Goal: Use online tool/utility: Utilize a website feature to perform a specific function

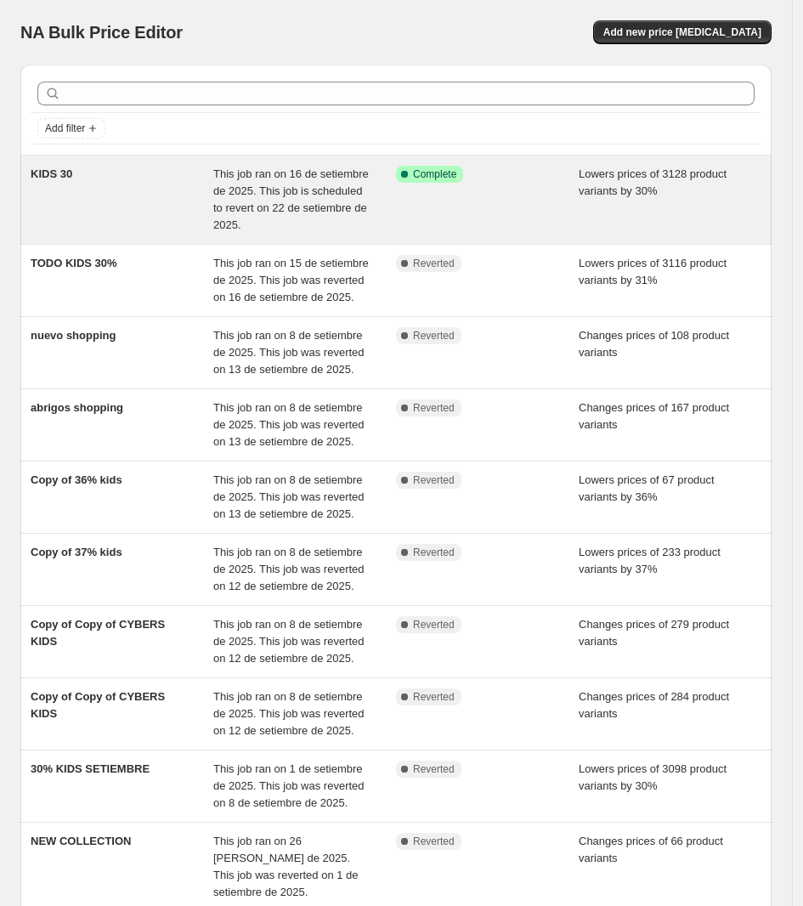
click at [192, 185] on div "KIDS 30" at bounding box center [122, 200] width 183 height 68
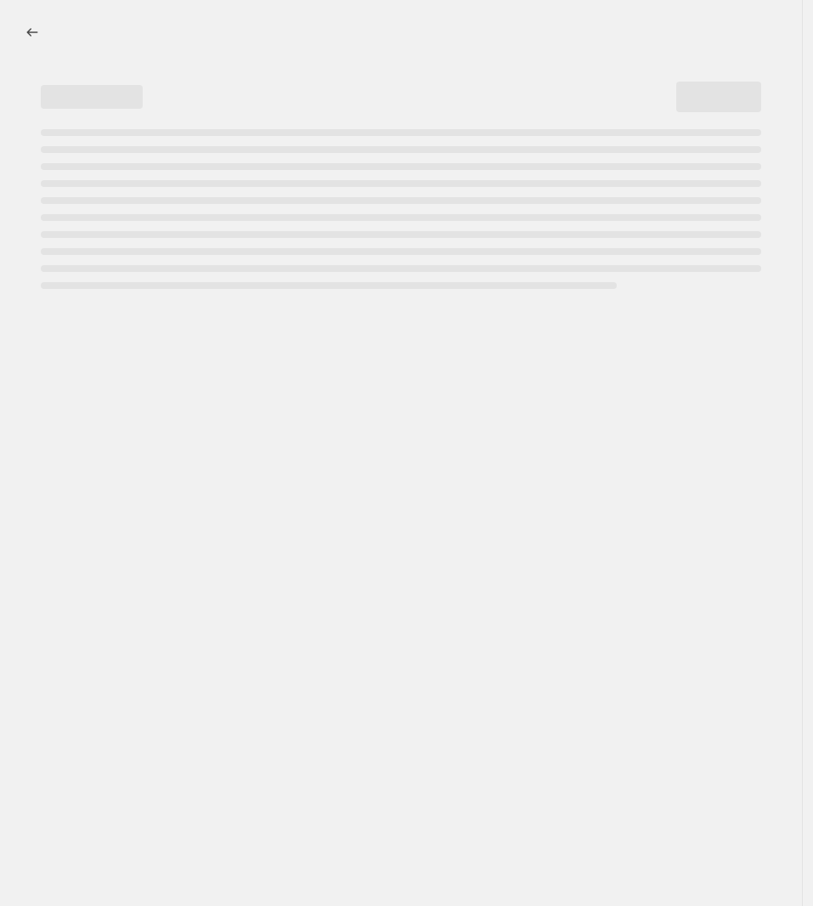
select select "percentage"
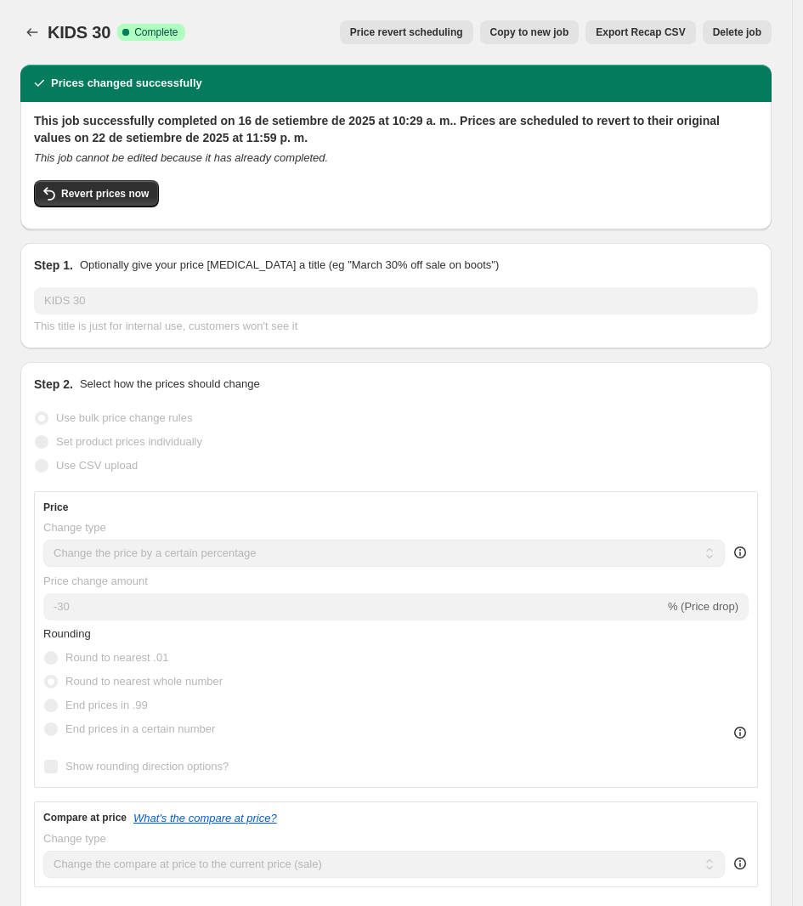
select select "collection"
click at [133, 189] on span "Revert prices now" at bounding box center [105, 194] width 88 height 14
checkbox input "false"
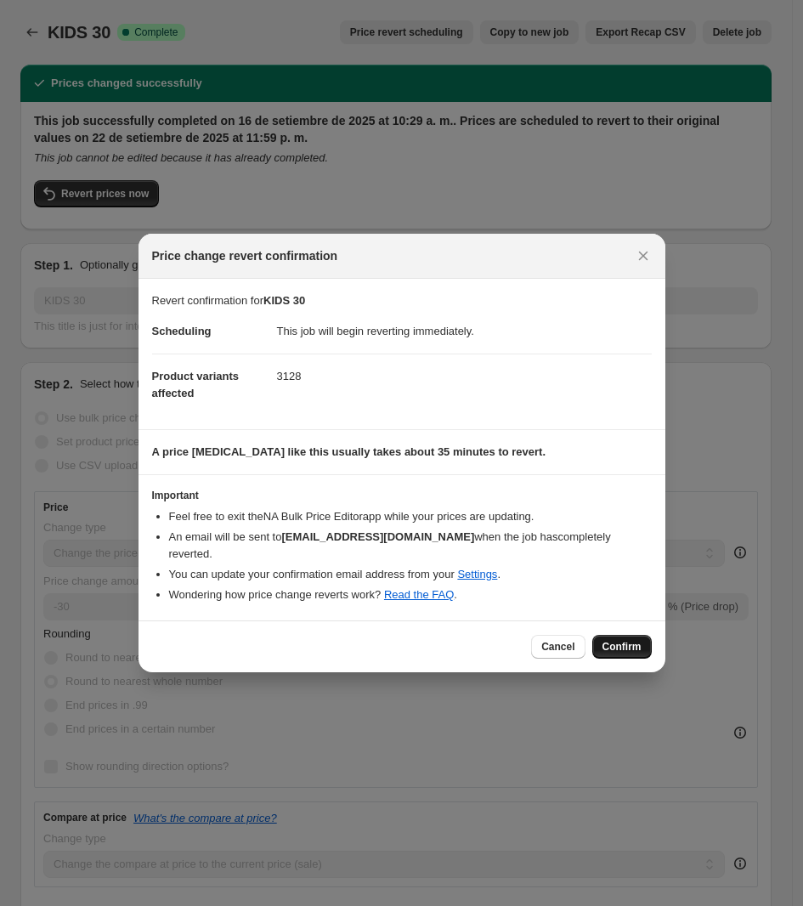
click at [635, 640] on span "Confirm" at bounding box center [621, 647] width 39 height 14
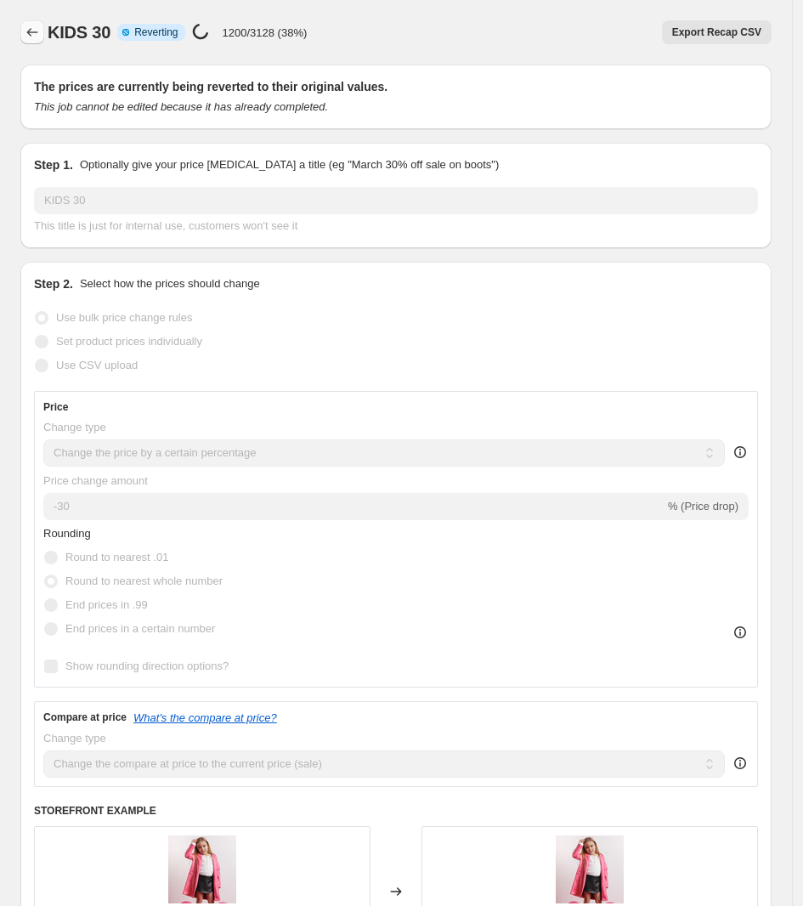
click at [22, 24] on button "Price change jobs" at bounding box center [32, 32] width 24 height 24
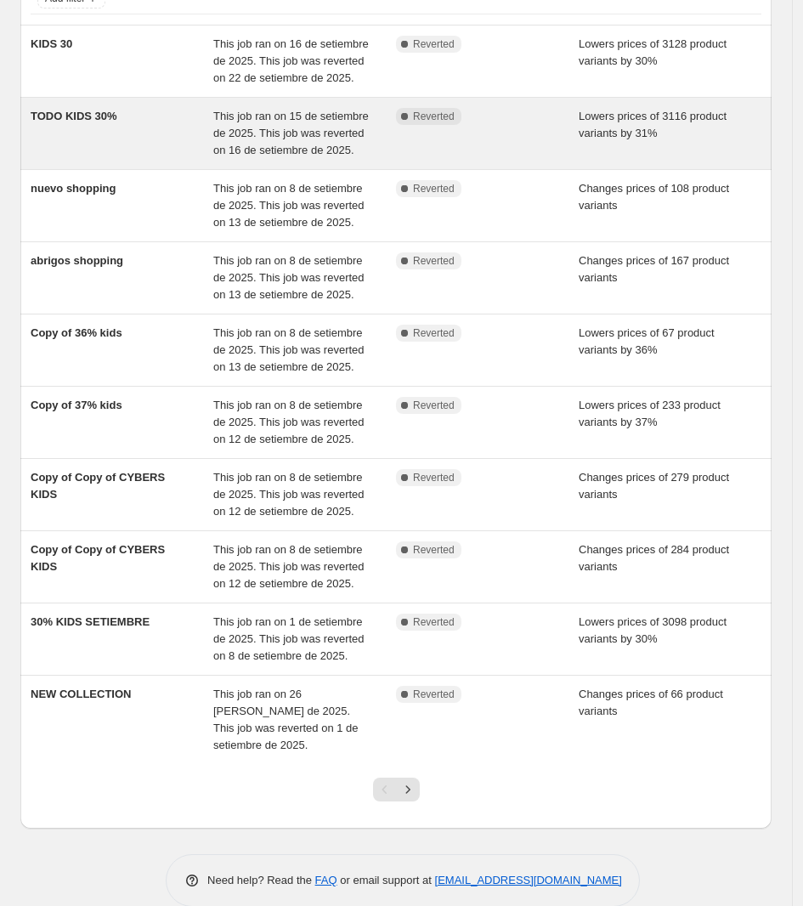
scroll to position [142, 0]
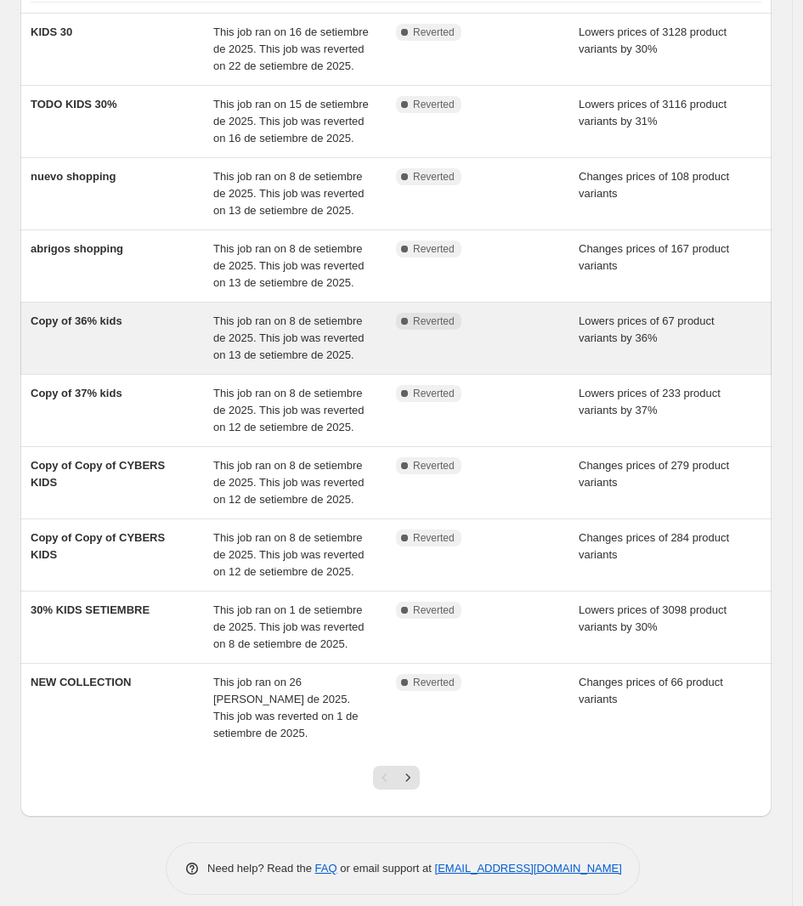
click at [150, 357] on div "Copy of 36% kids" at bounding box center [122, 338] width 183 height 51
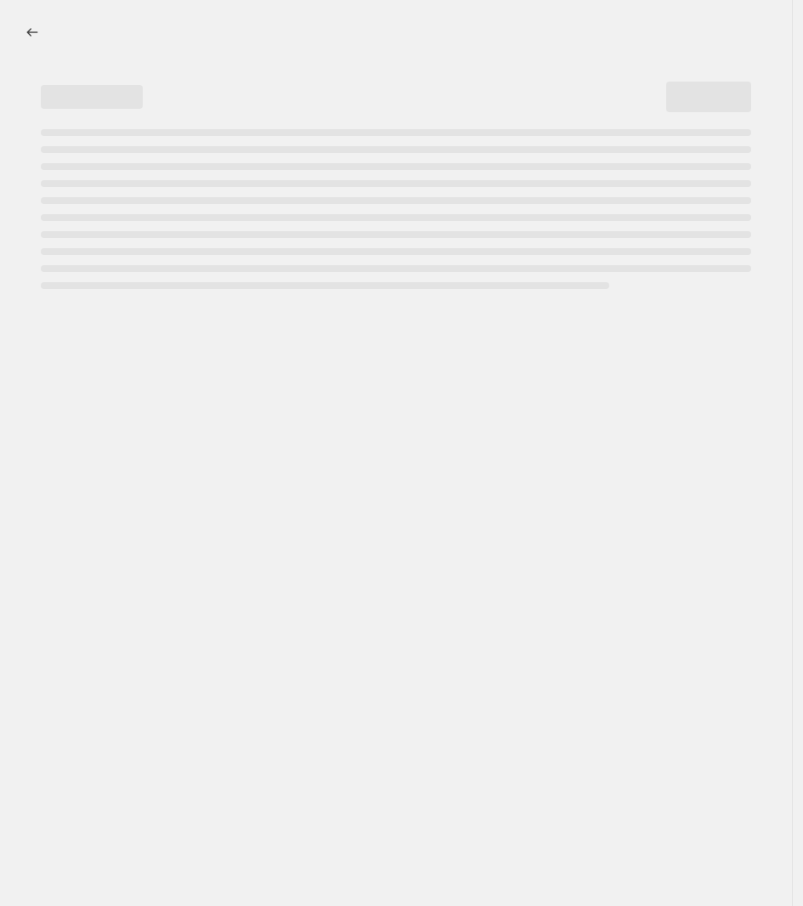
select select "percentage"
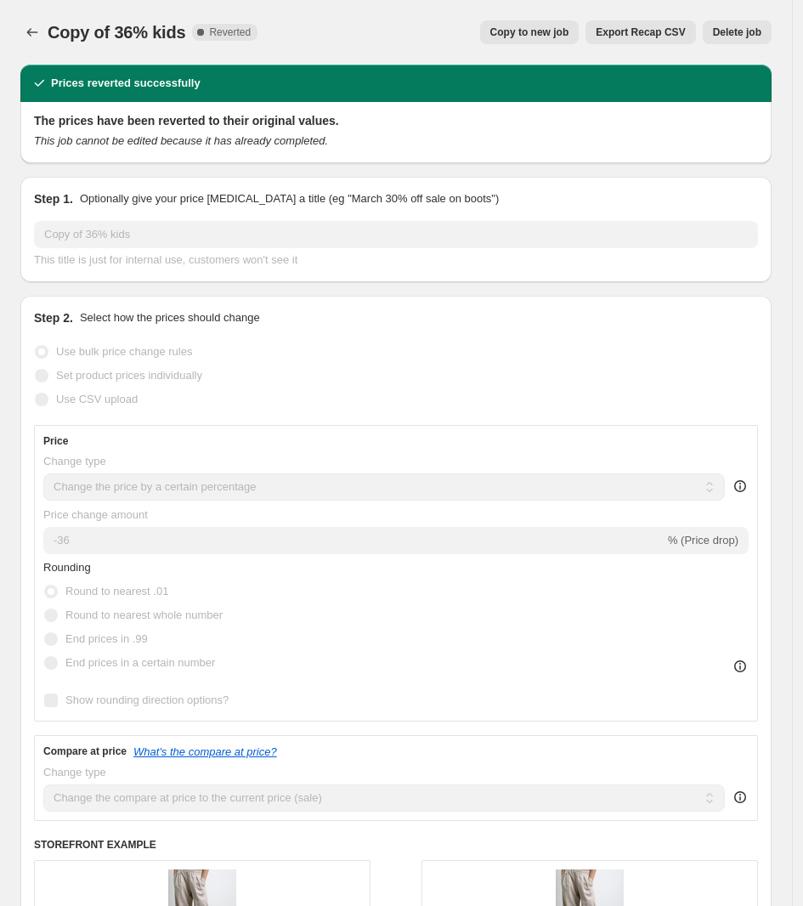
click at [546, 34] on span "Copy to new job" at bounding box center [529, 32] width 79 height 14
select select "percentage"
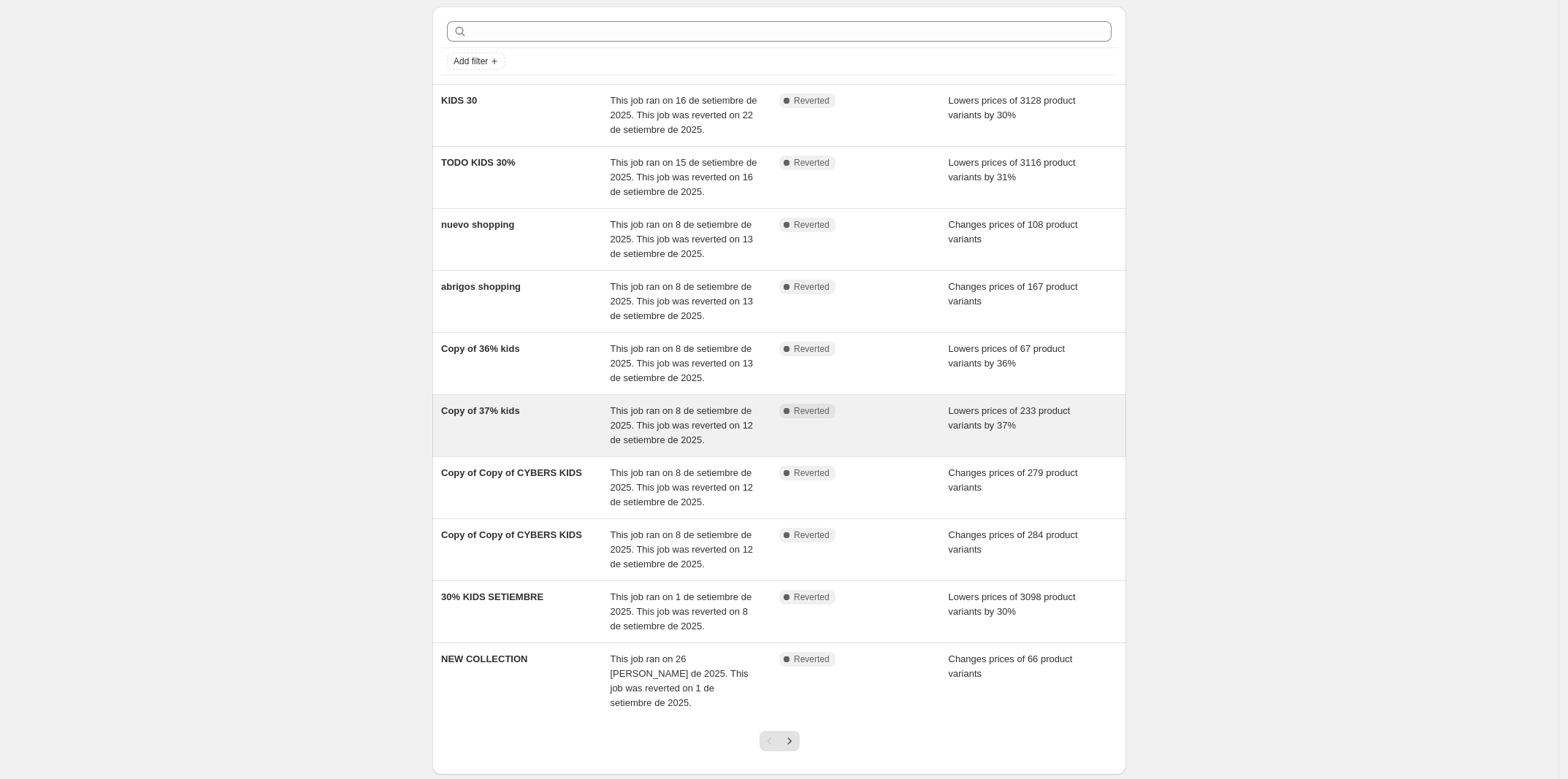
scroll to position [121, 0]
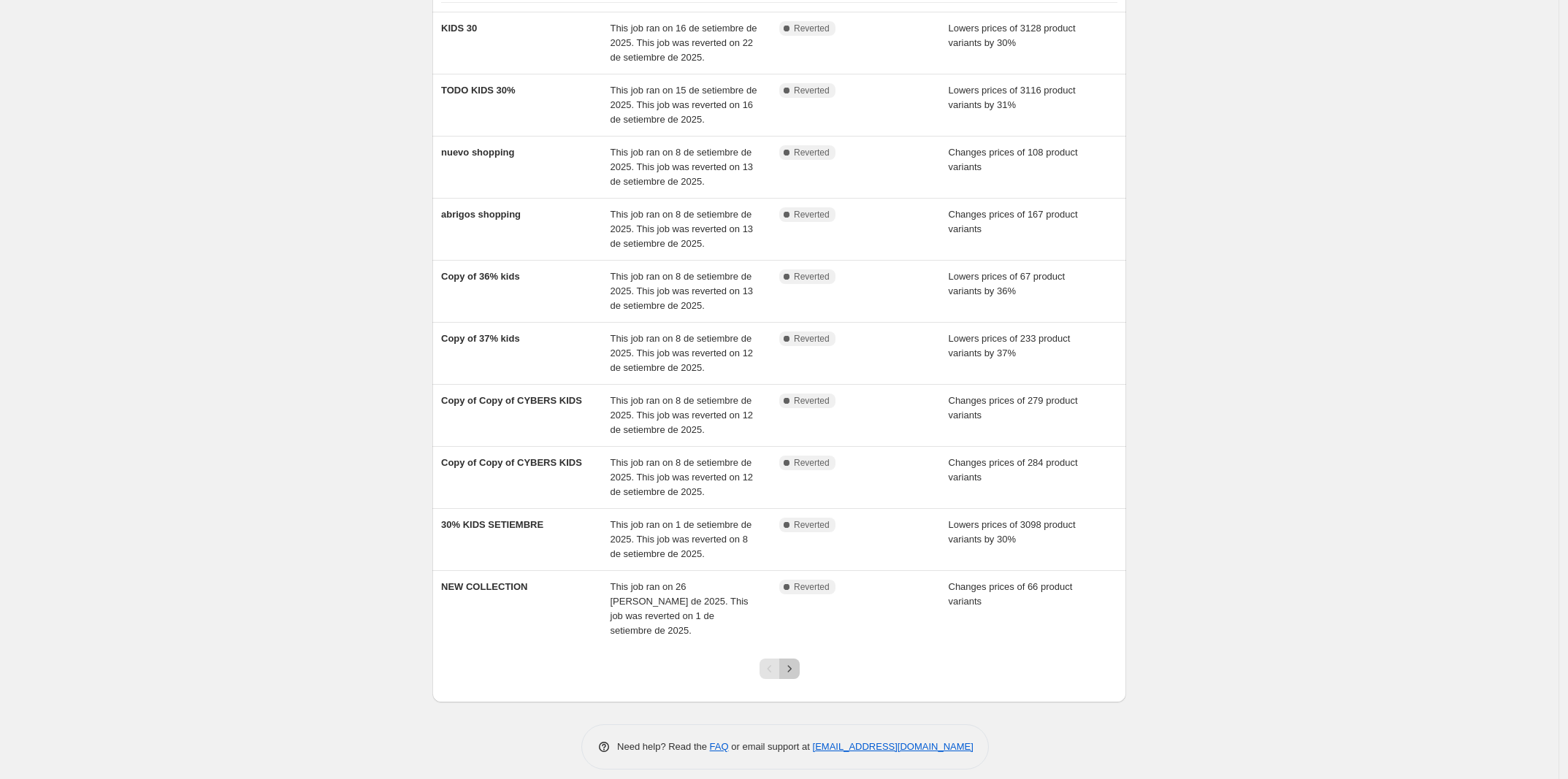
click at [791, 662] on icon "Next" at bounding box center [789, 669] width 15 height 15
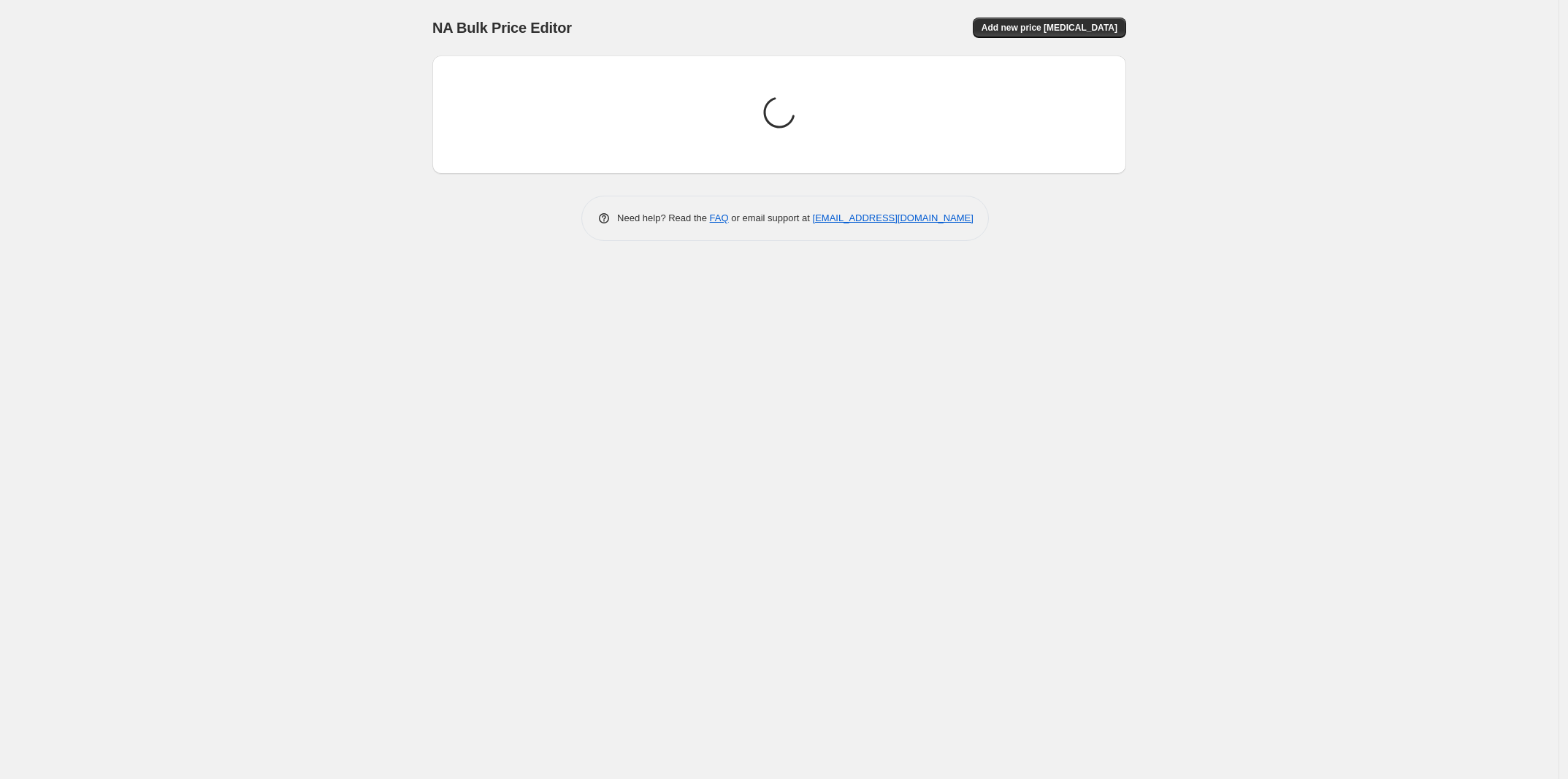
scroll to position [0, 0]
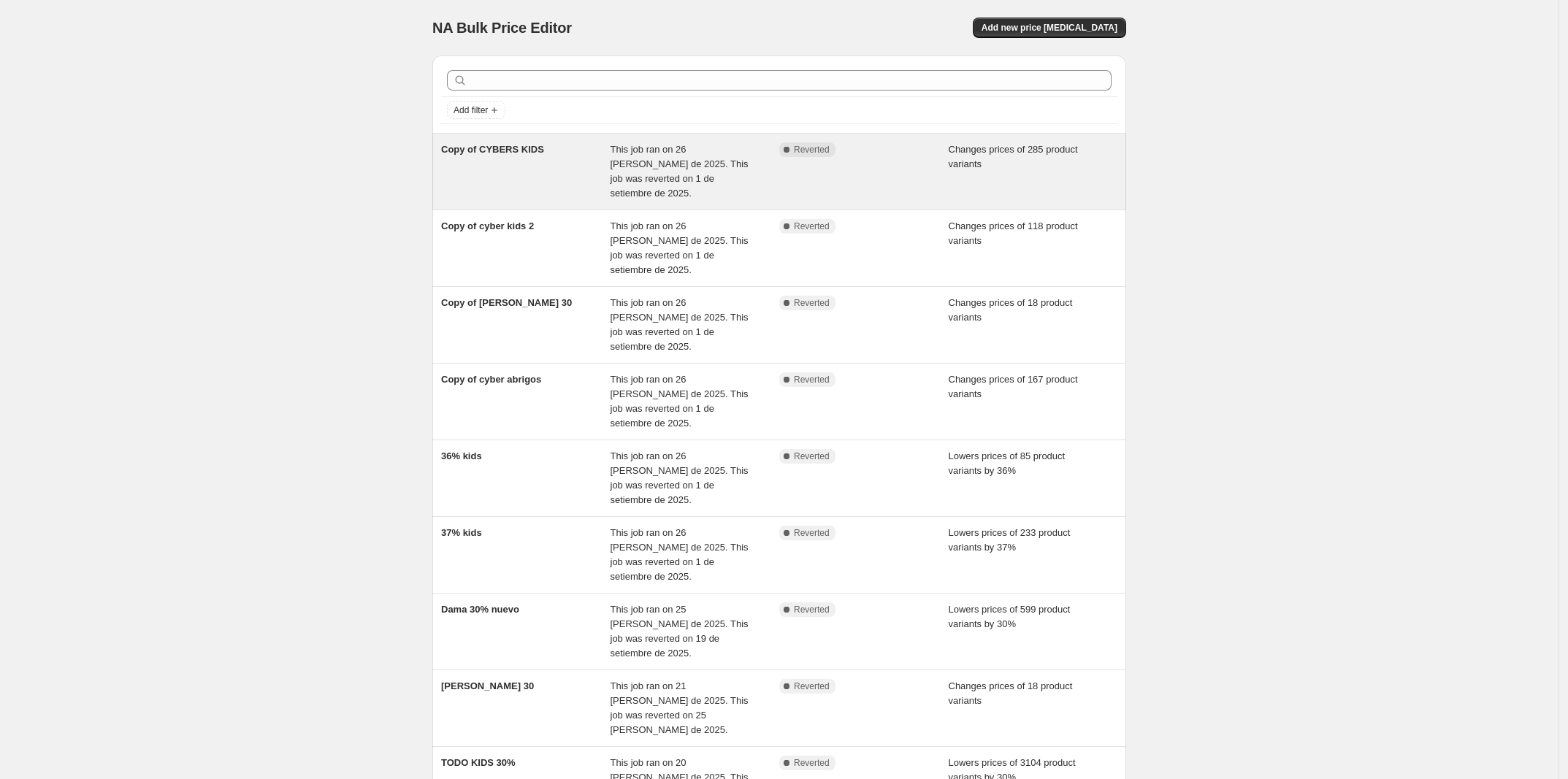
click at [570, 168] on div "Copy of CYBERS KIDS" at bounding box center [525, 172] width 169 height 58
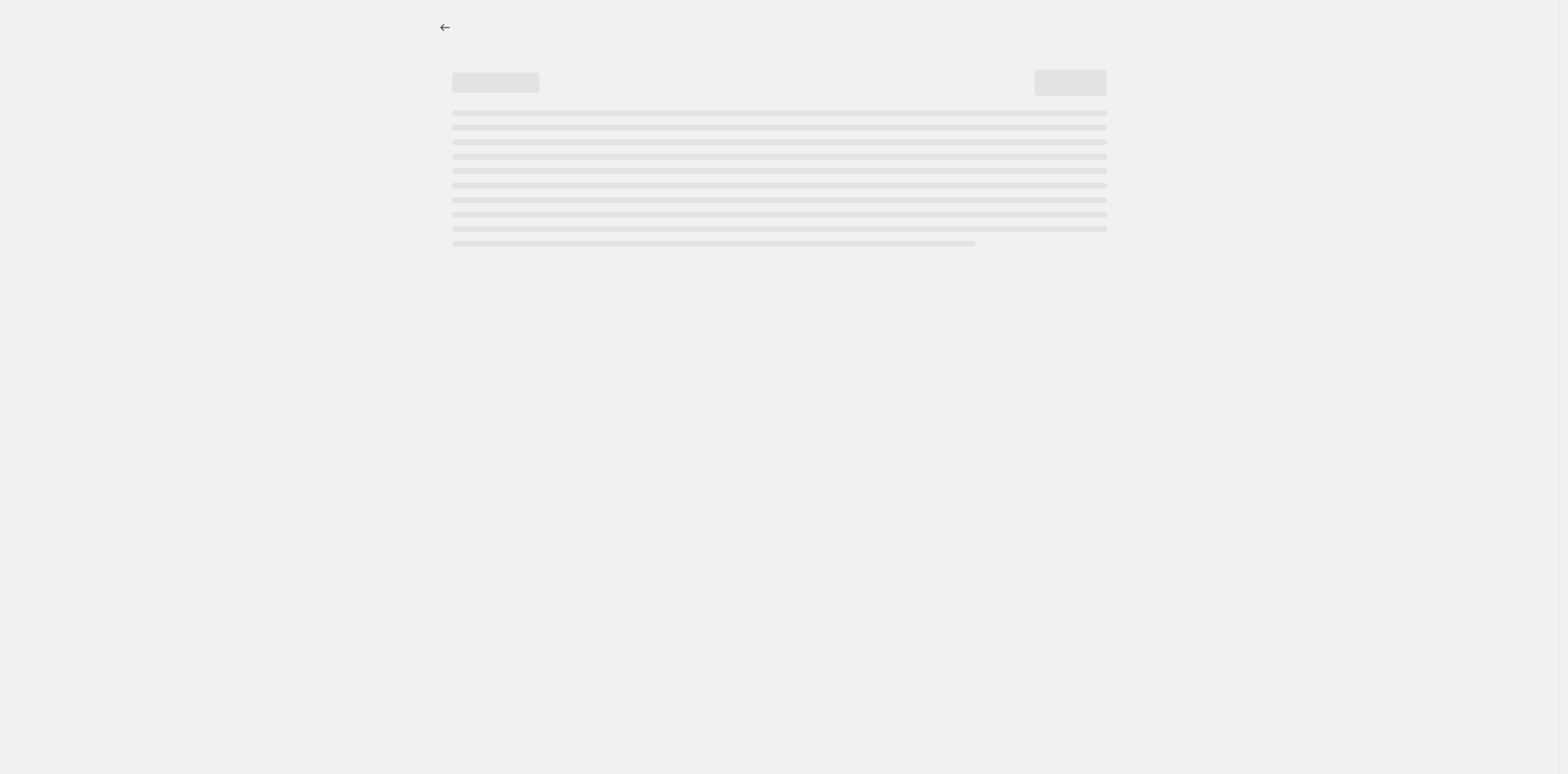
select select "collection"
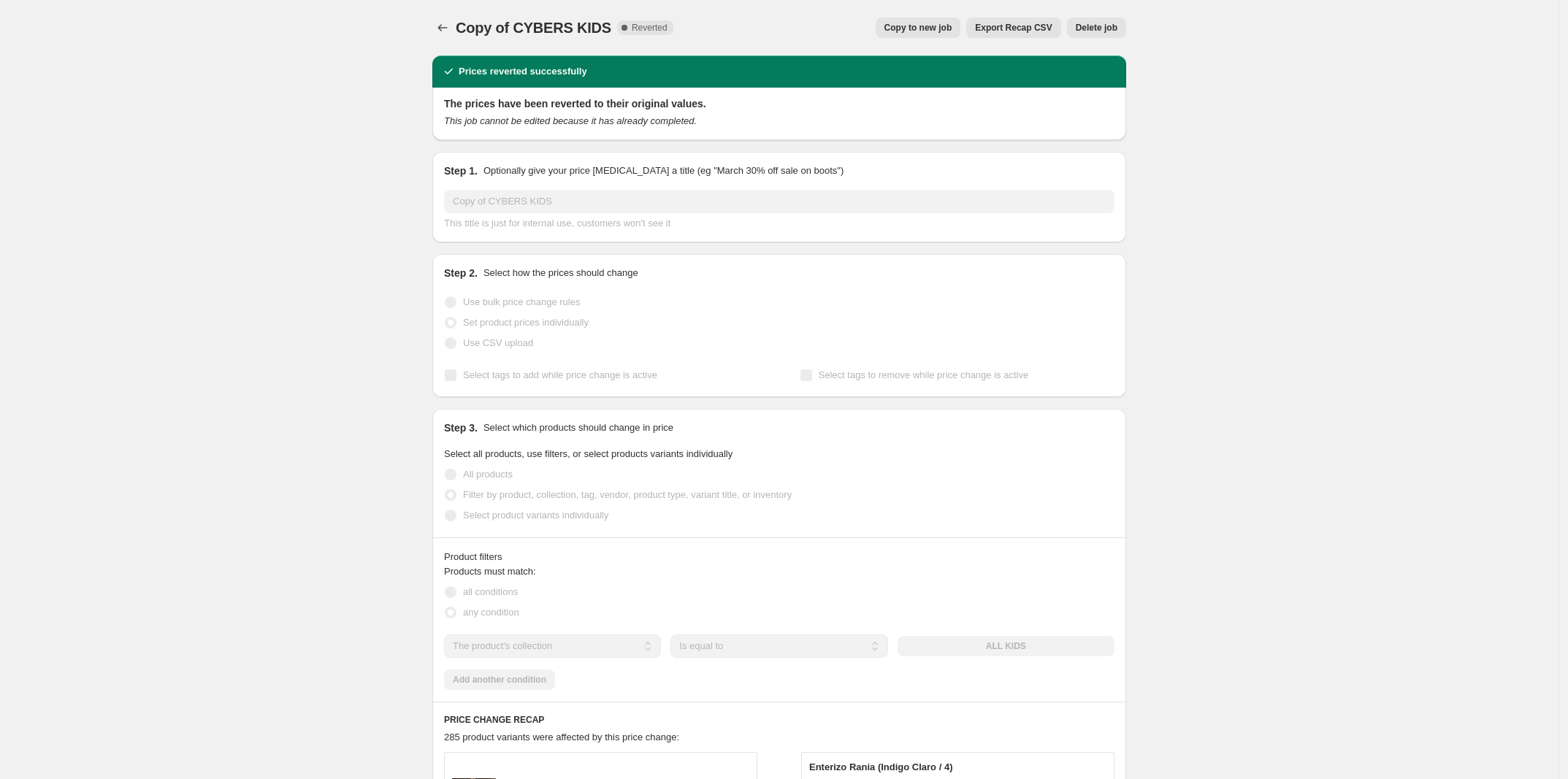
click at [929, 28] on span "Copy to new job" at bounding box center [918, 28] width 68 height 12
select select "collection"
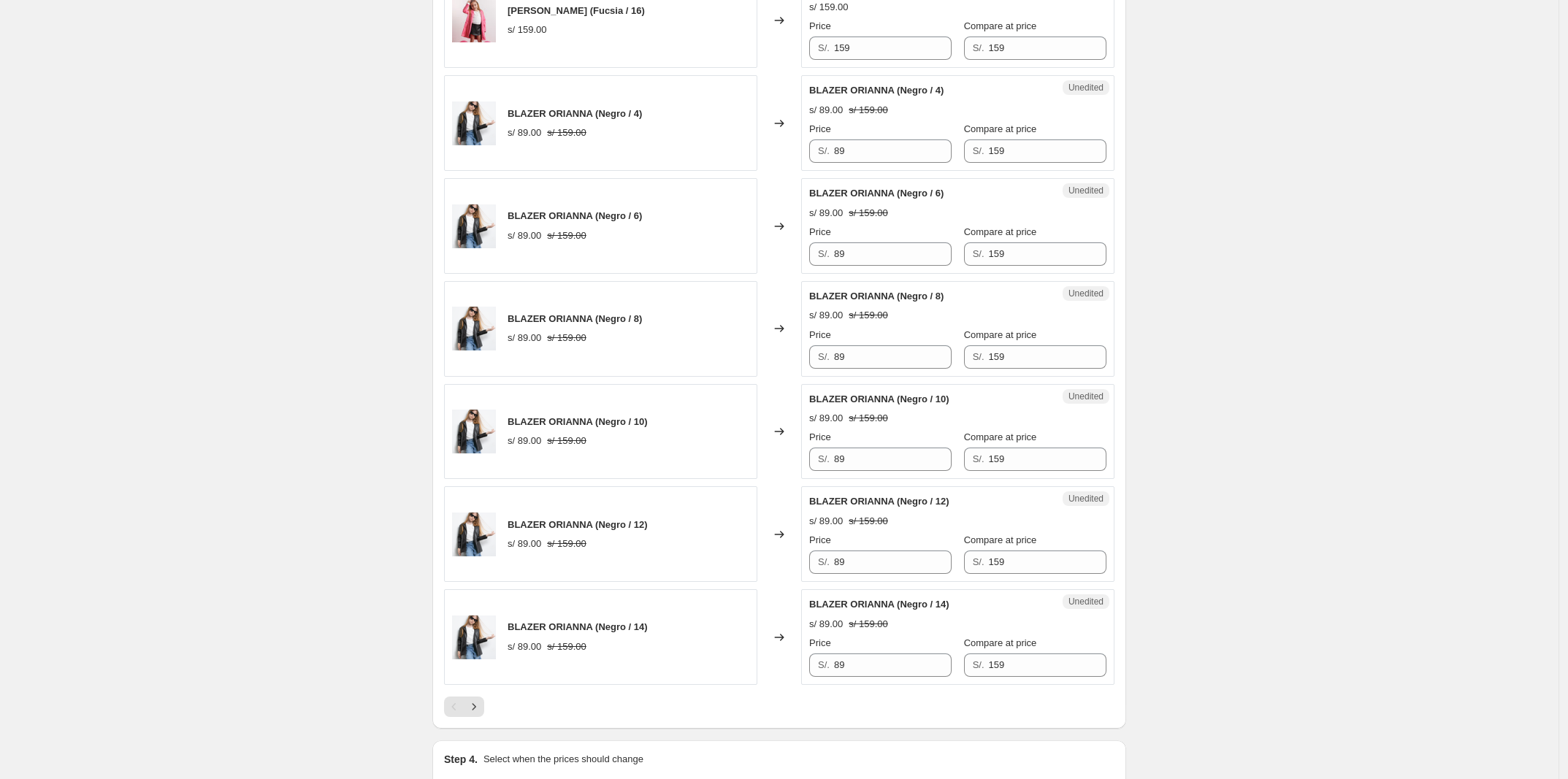
scroll to position [2203, 0]
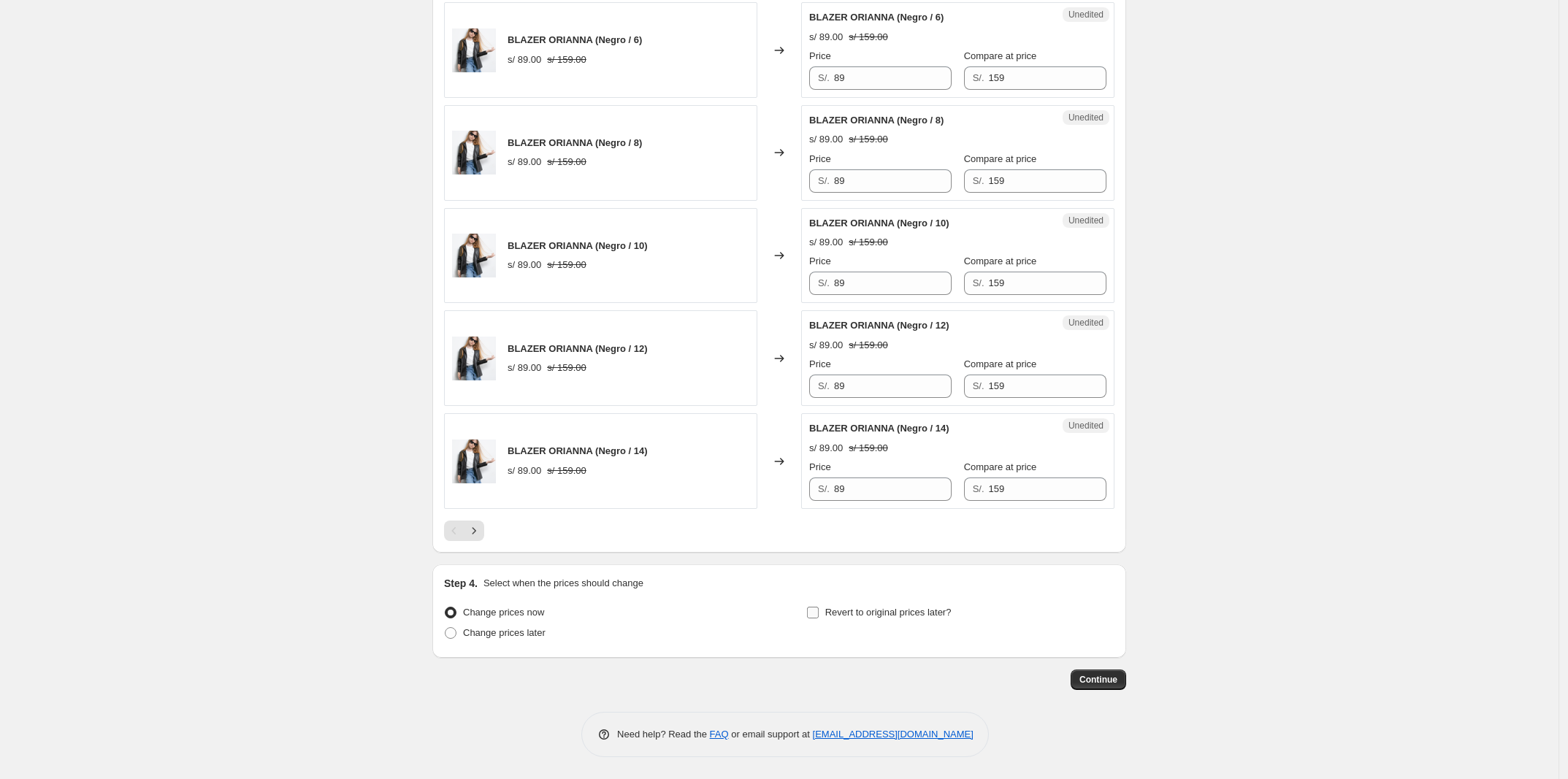
click at [900, 616] on span "Revert to original prices later?" at bounding box center [888, 612] width 126 height 11
click at [818, 616] on input "Revert to original prices later?" at bounding box center [813, 613] width 12 height 12
checkbox input "true"
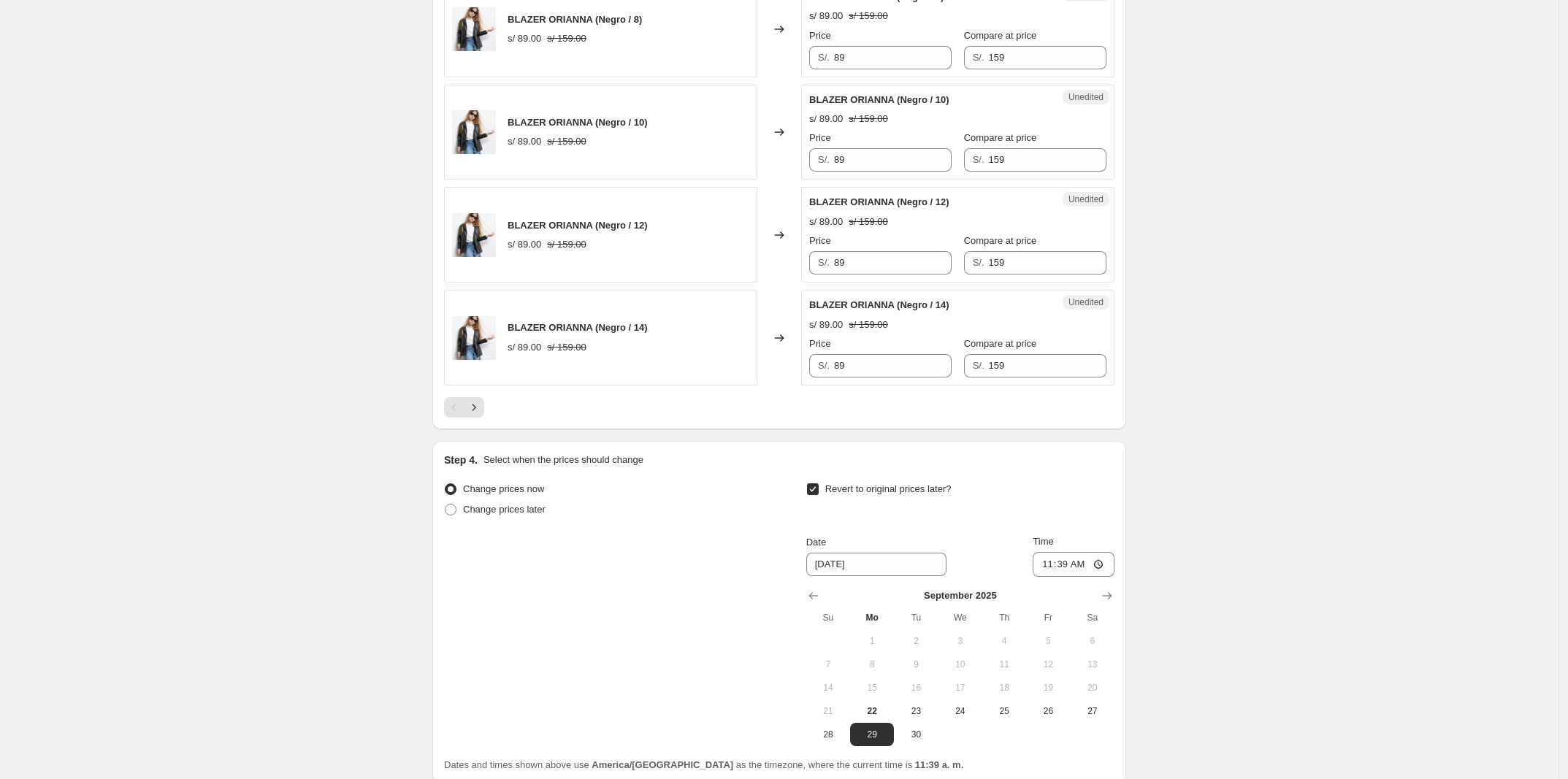
scroll to position [2453, 0]
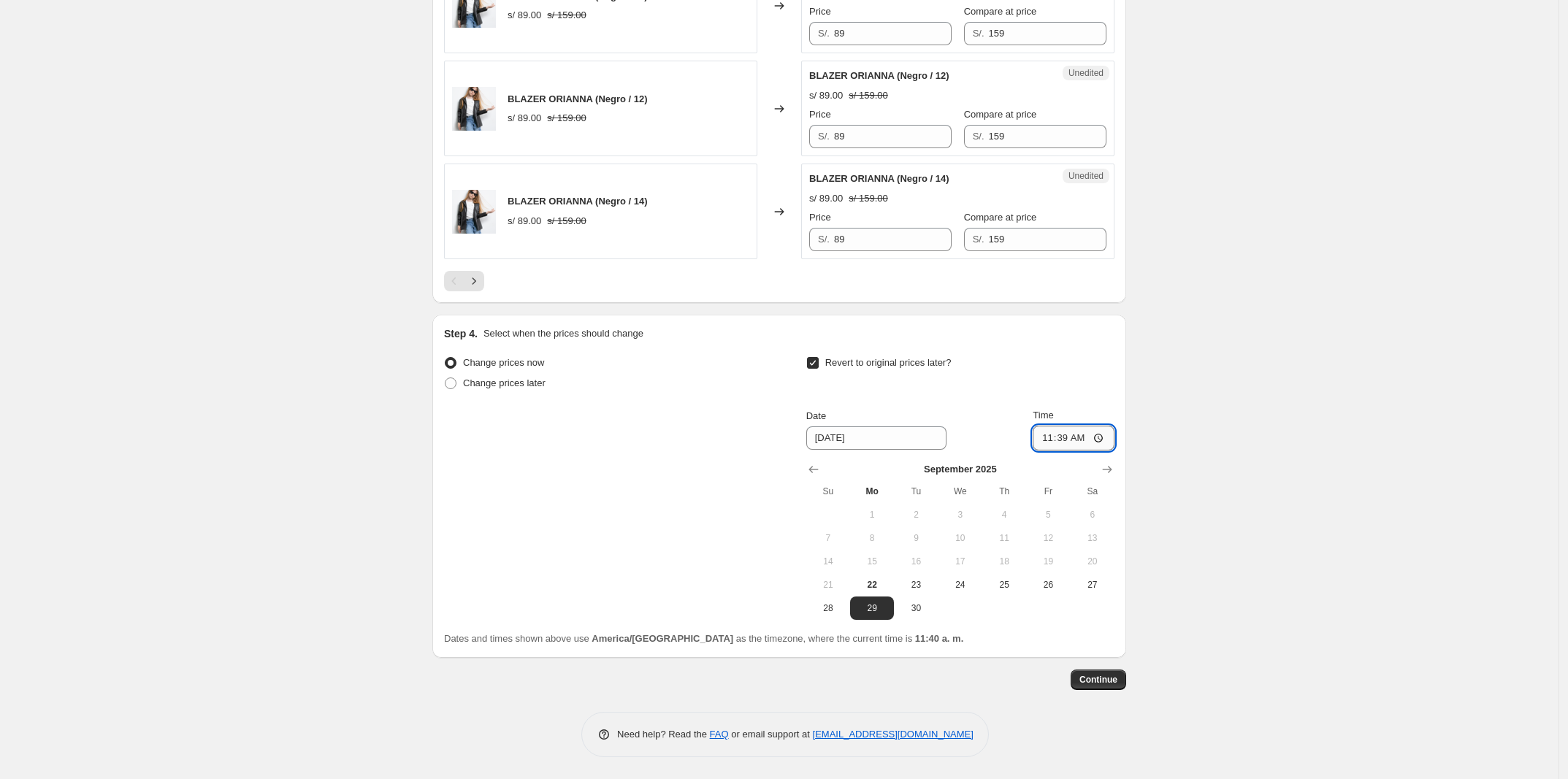
click at [1075, 445] on input "11:39" at bounding box center [1073, 438] width 82 height 25
type input "00:01"
drag, startPoint x: 1071, startPoint y: 682, endPoint x: 1090, endPoint y: 705, distance: 29.8
drag, startPoint x: 1090, startPoint y: 705, endPoint x: 1075, endPoint y: 687, distance: 23.4
click at [1075, 687] on div "Continue" at bounding box center [779, 680] width 694 height 21
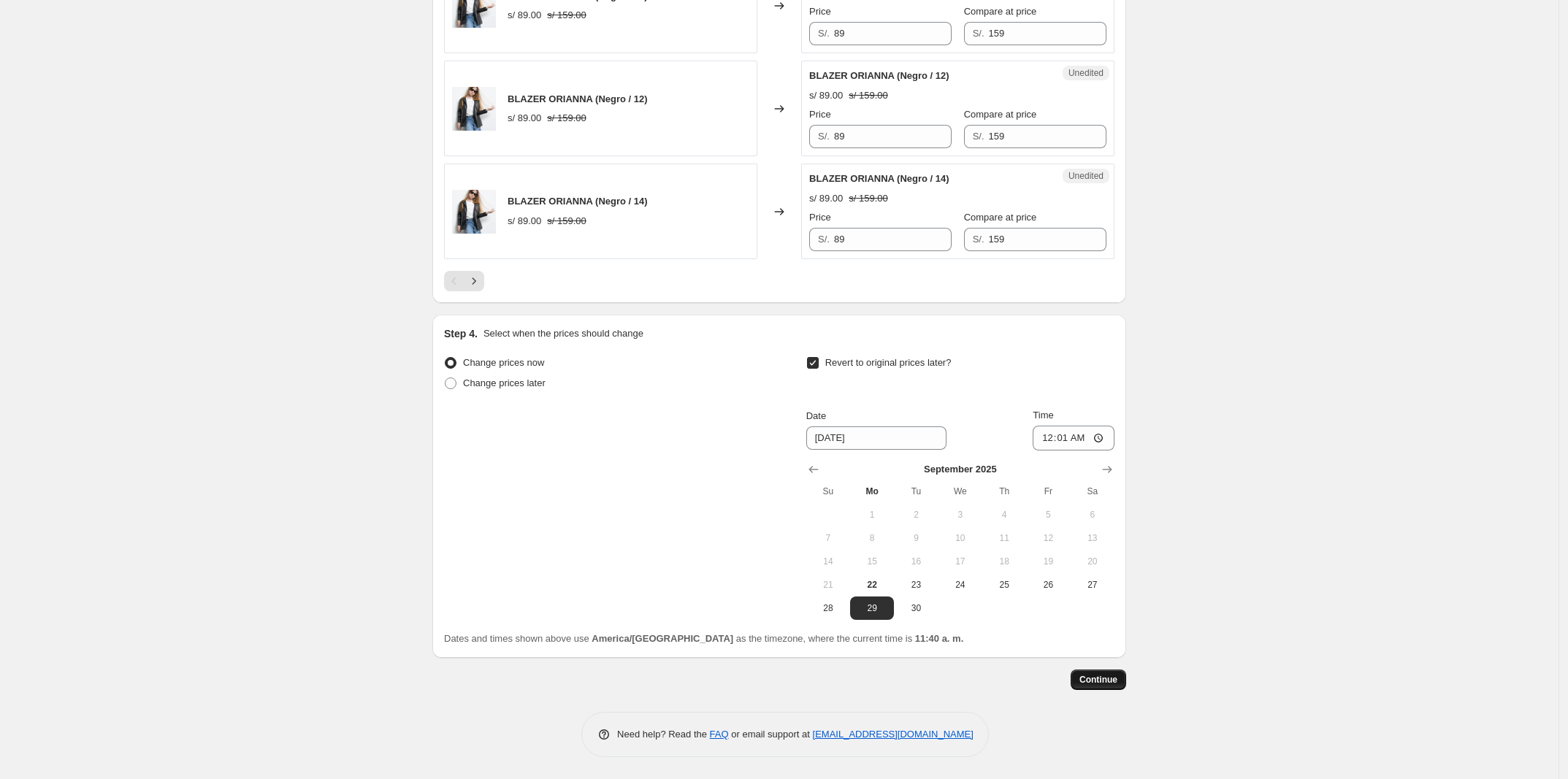
click at [1098, 687] on button "Continue" at bounding box center [1098, 680] width 56 height 21
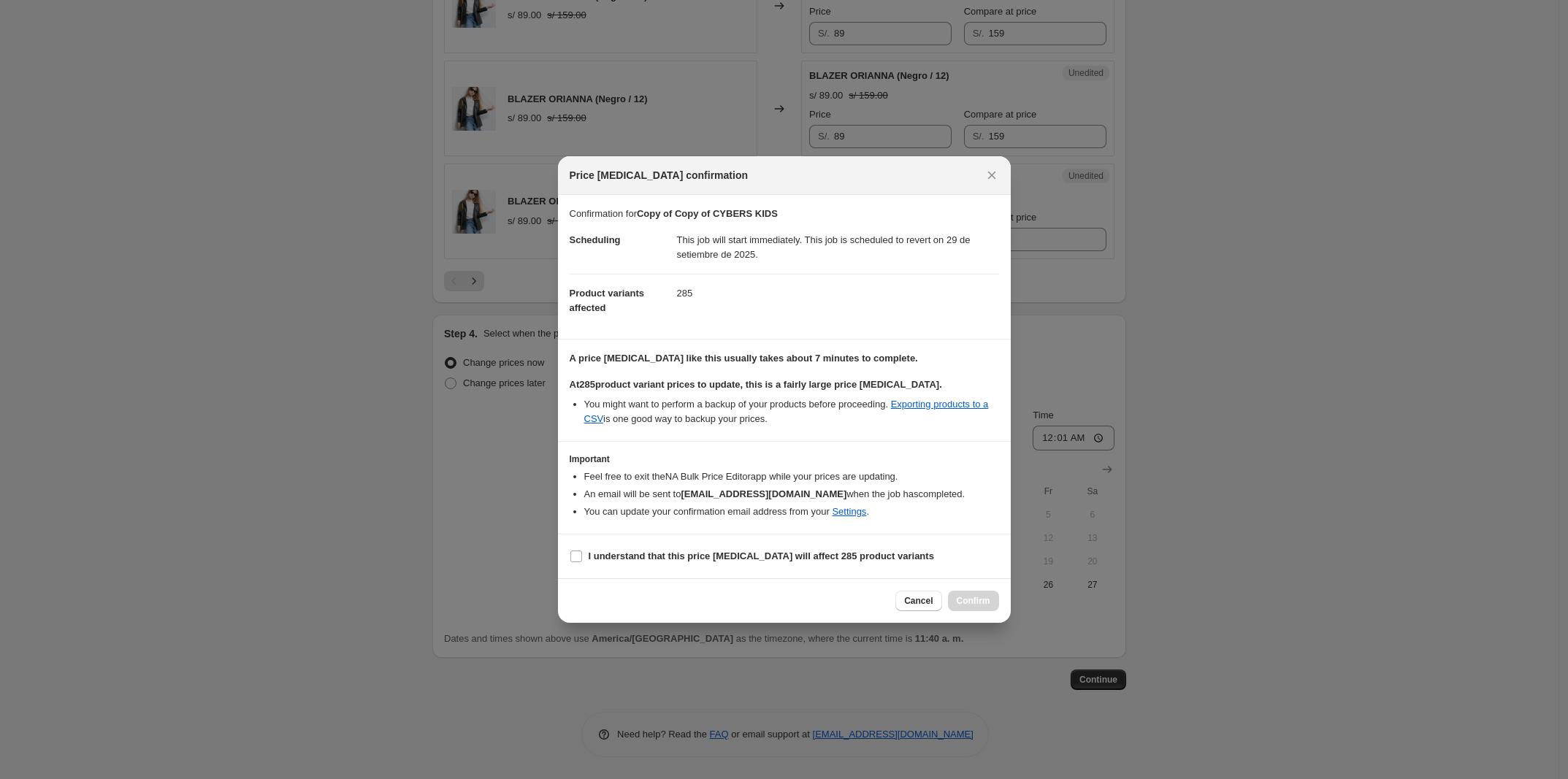
click at [767, 571] on section "I understand that this price [MEDICAL_DATA] will affect 285 product variants" at bounding box center [784, 556] width 453 height 44
click at [779, 565] on label "I understand that this price [MEDICAL_DATA] will affect 285 product variants" at bounding box center [752, 556] width 364 height 21
click at [582, 562] on input "I understand that this price [MEDICAL_DATA] will affect 285 product variants" at bounding box center [577, 557] width 12 height 12
checkbox input "true"
click at [986, 604] on span "Confirm" at bounding box center [973, 601] width 34 height 12
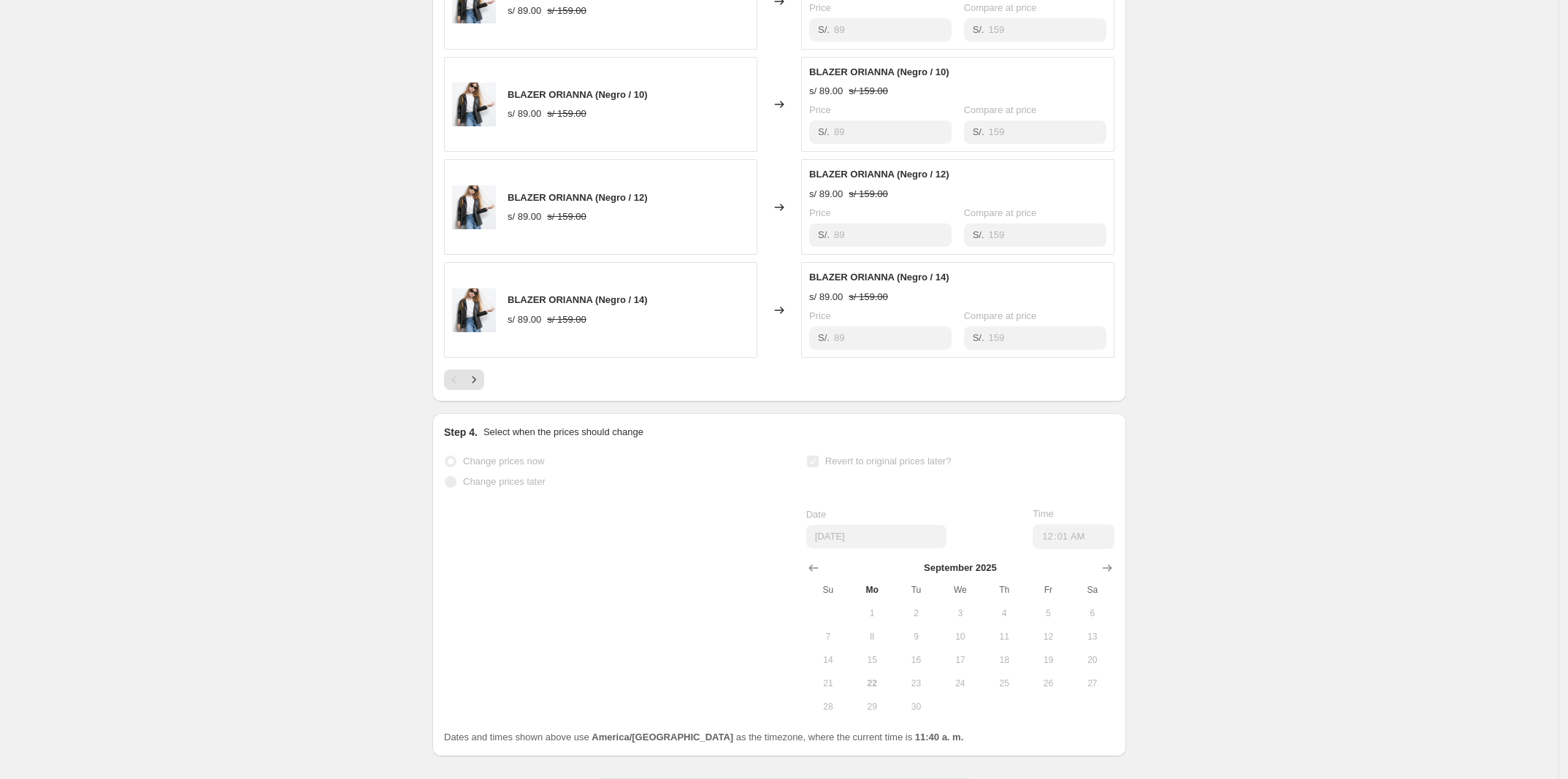
scroll to position [2491, 0]
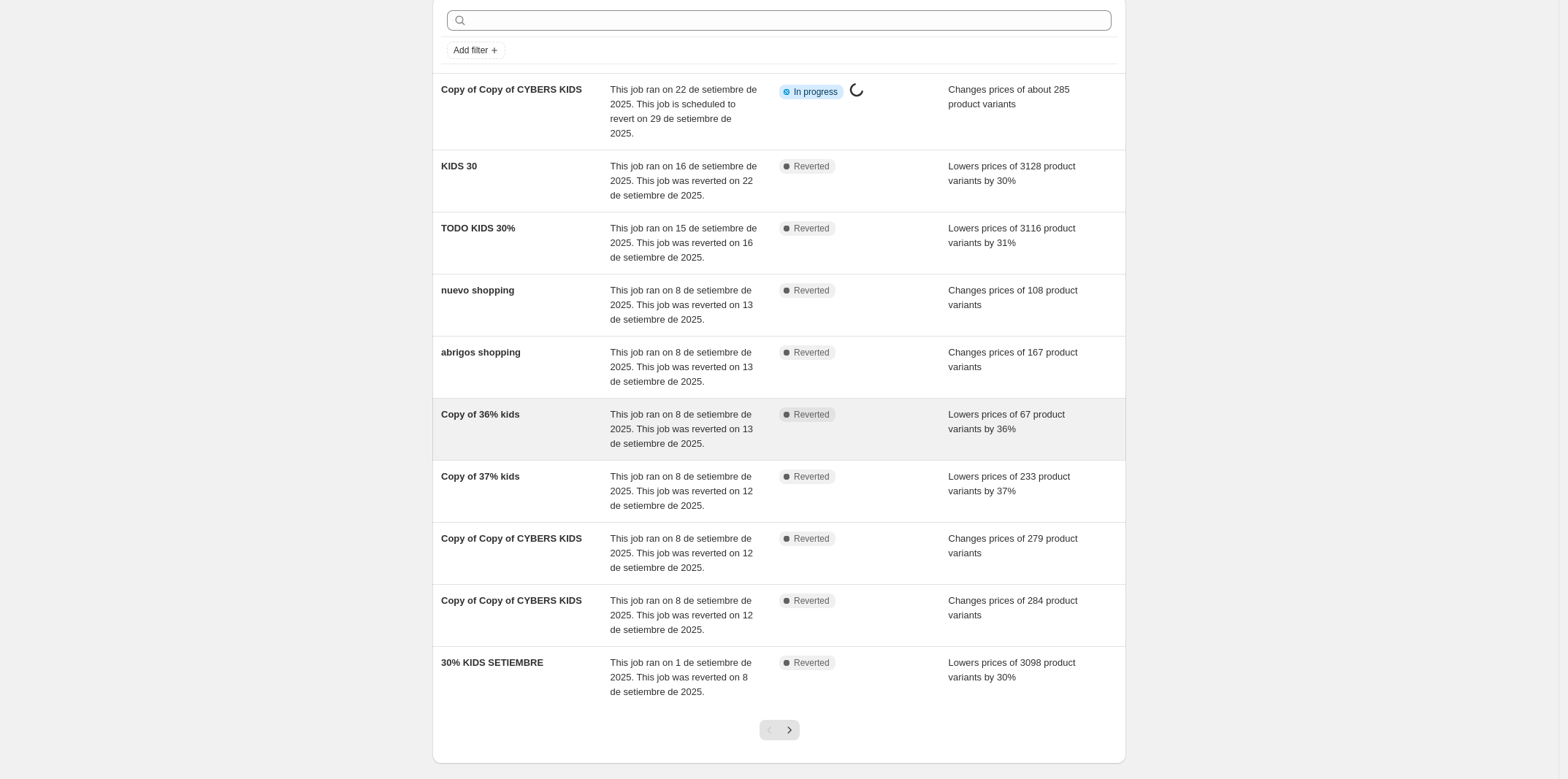
scroll to position [121, 0]
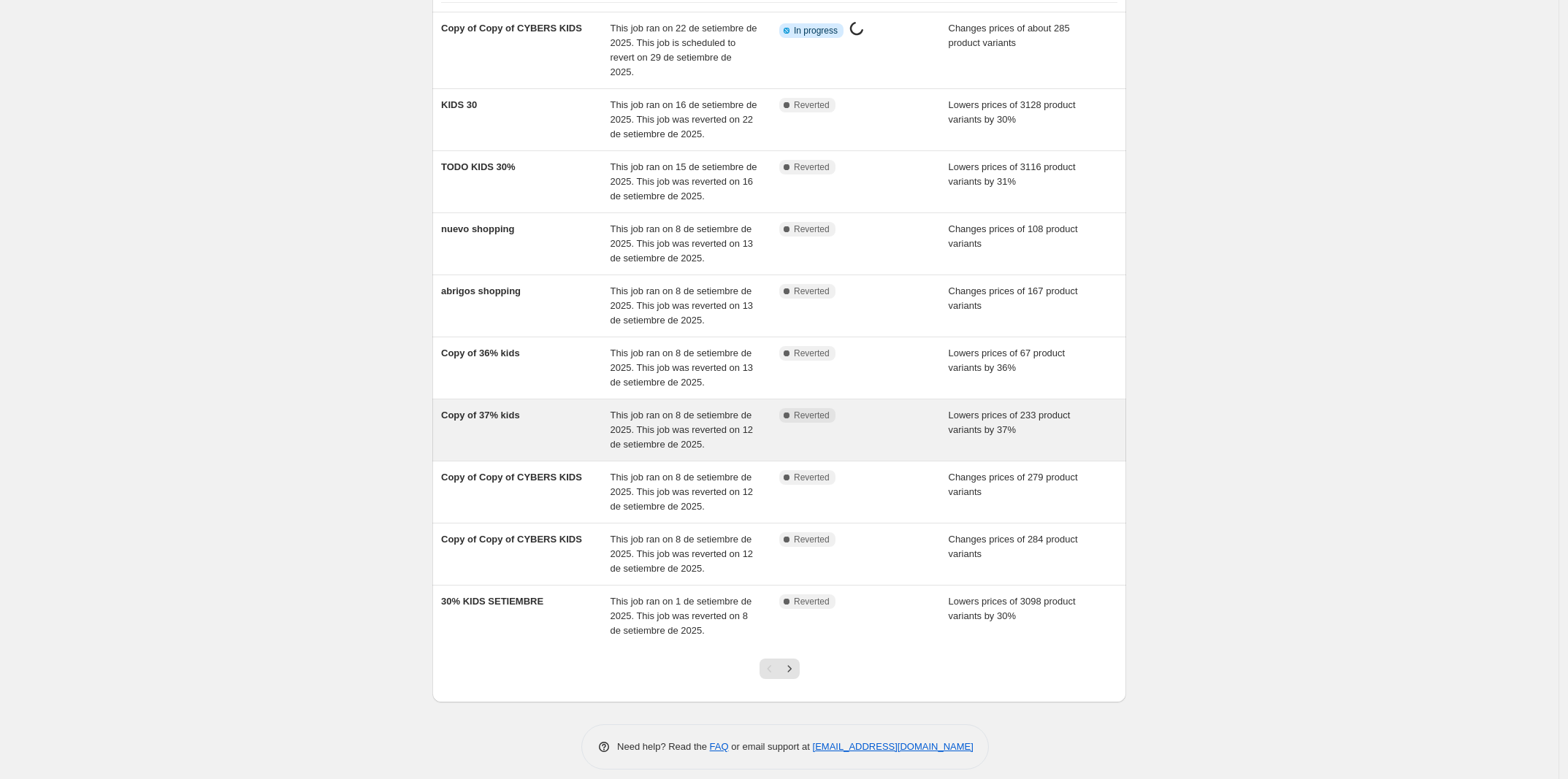
click at [542, 410] on div "Copy of 37% kids" at bounding box center [525, 430] width 169 height 44
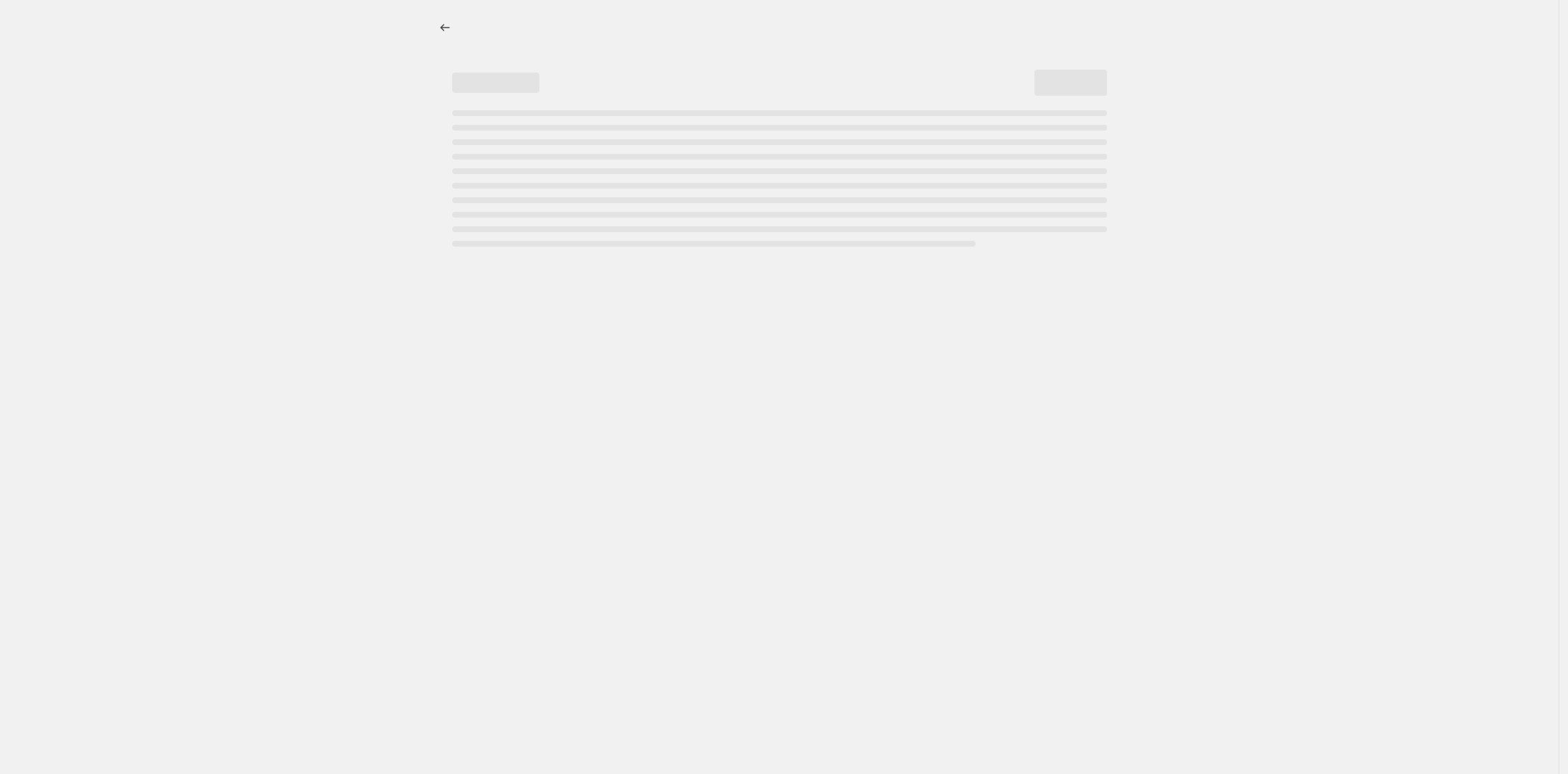
select select "percentage"
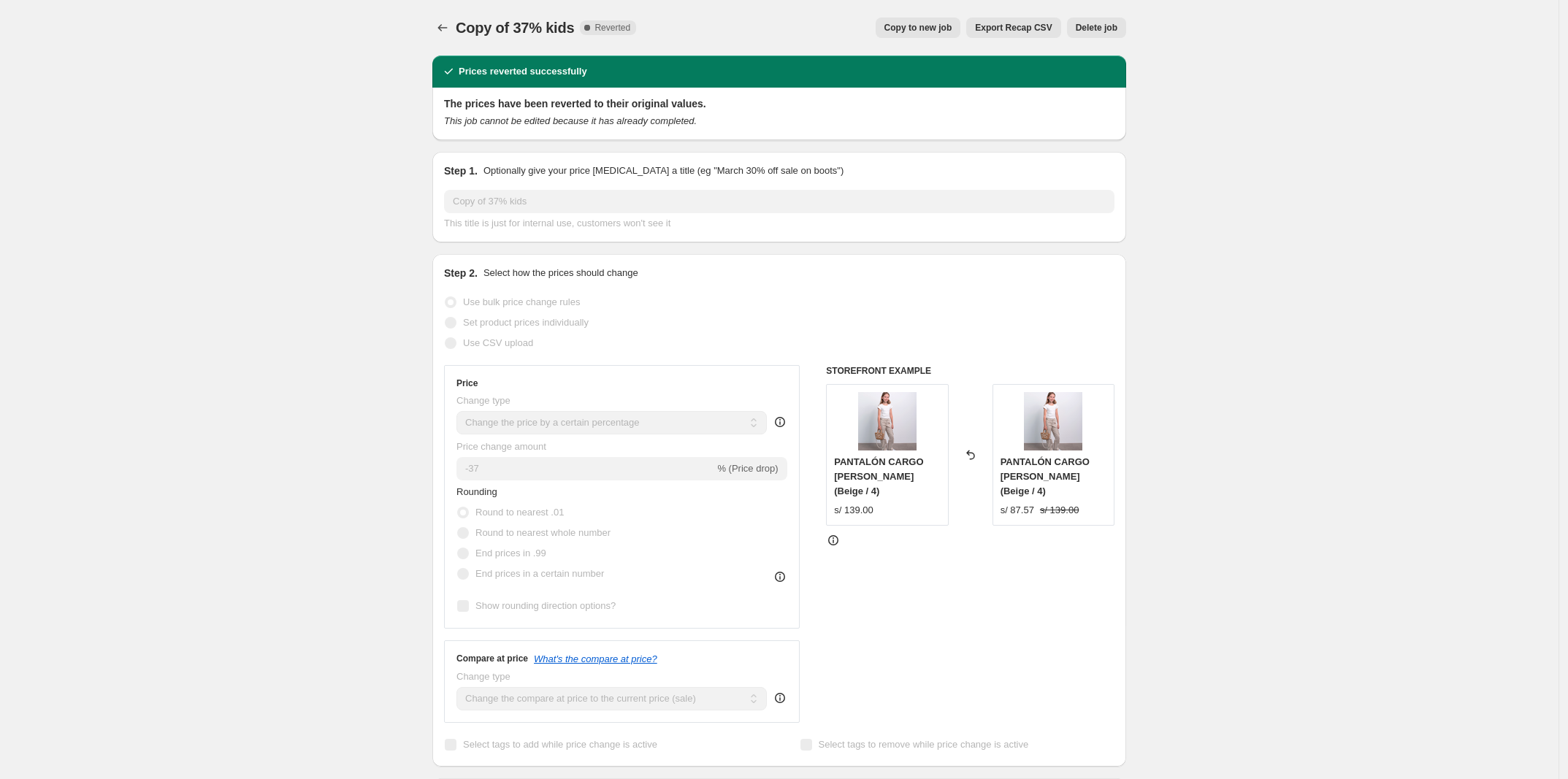
click at [921, 24] on span "Copy to new job" at bounding box center [918, 28] width 68 height 12
select select "percentage"
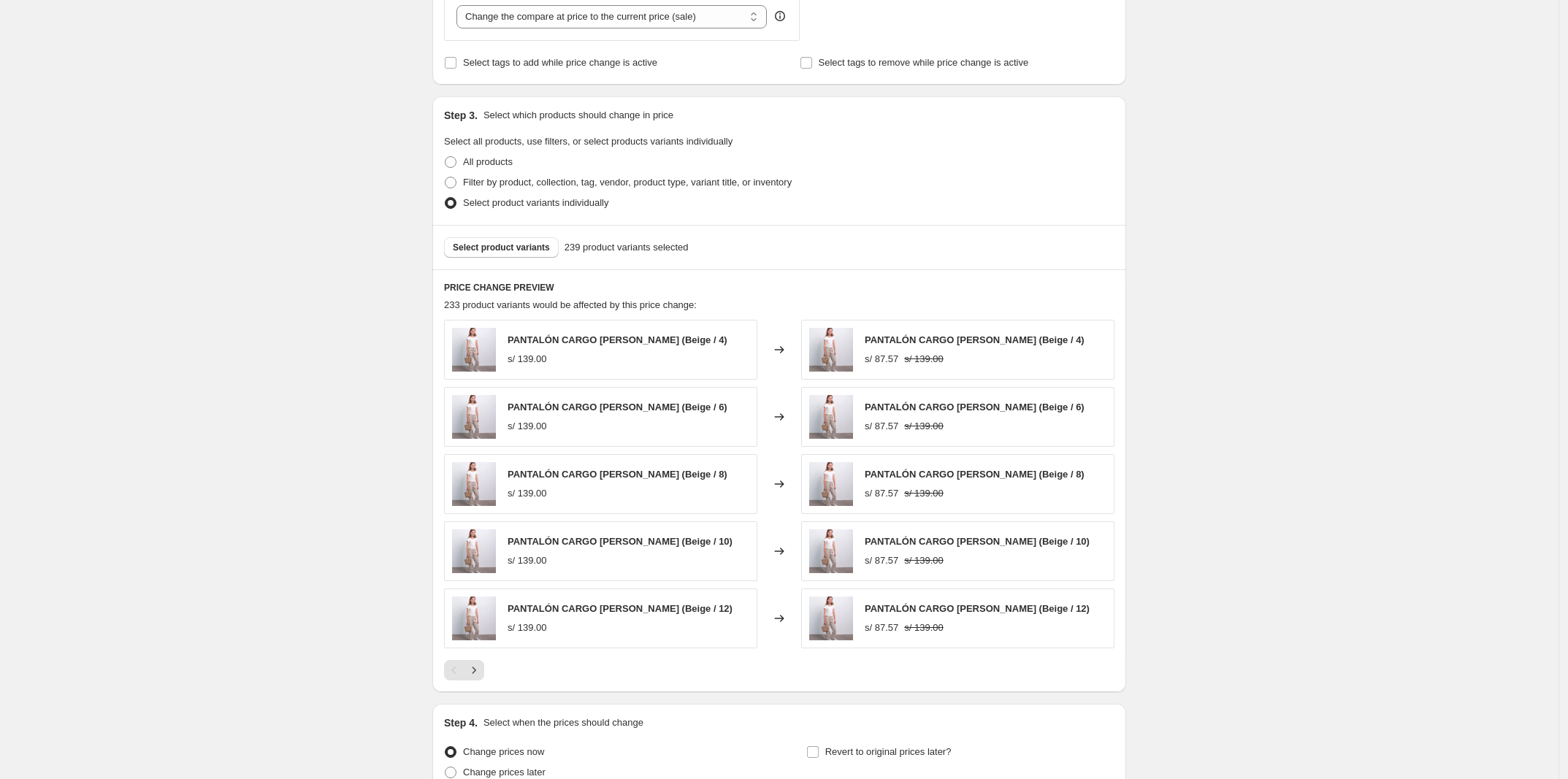
scroll to position [728, 0]
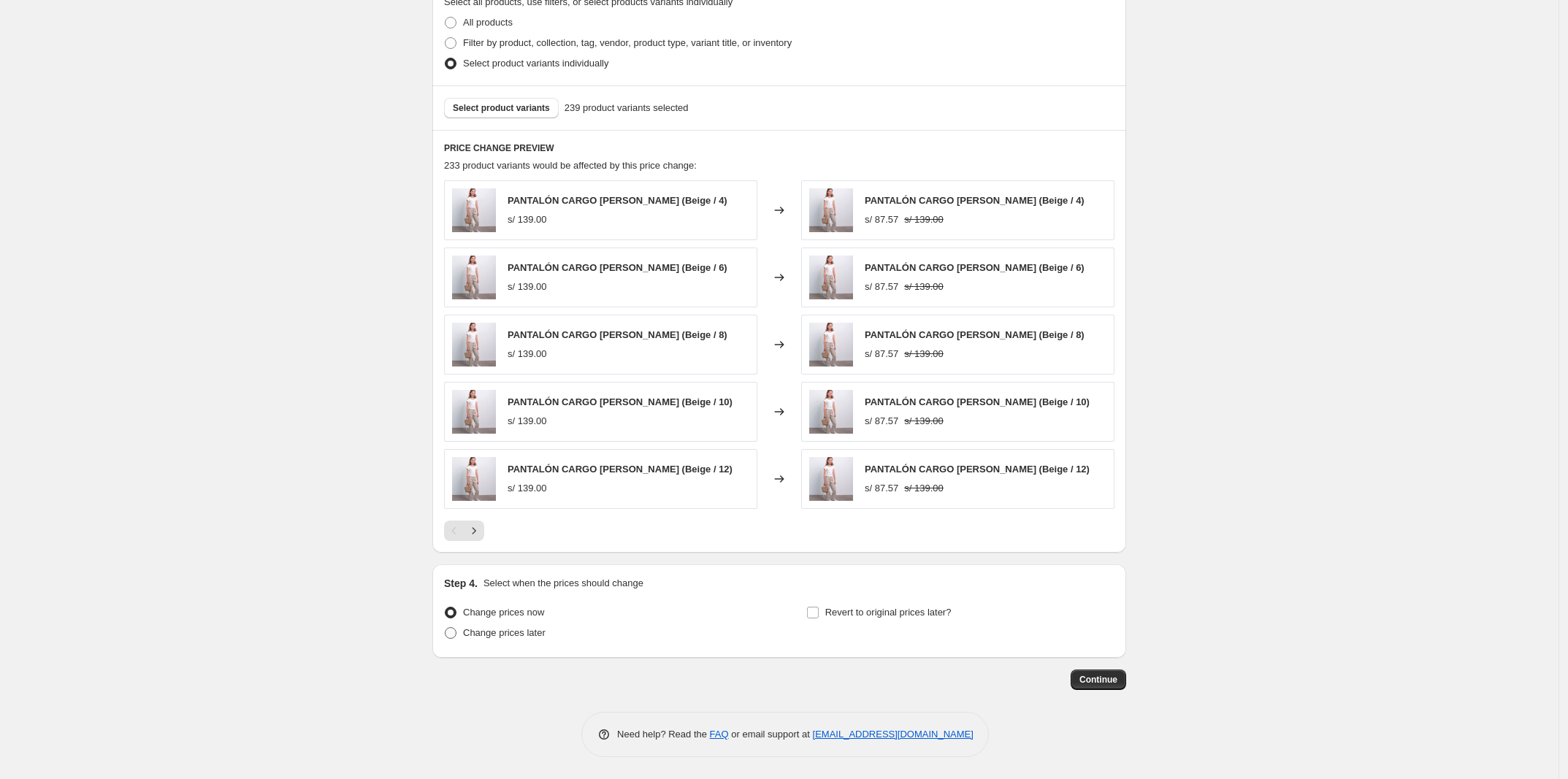
click at [546, 635] on span "Change prices later" at bounding box center [505, 633] width 83 height 11
click at [445, 629] on input "Change prices later" at bounding box center [444, 628] width 1 height 1
radio input "true"
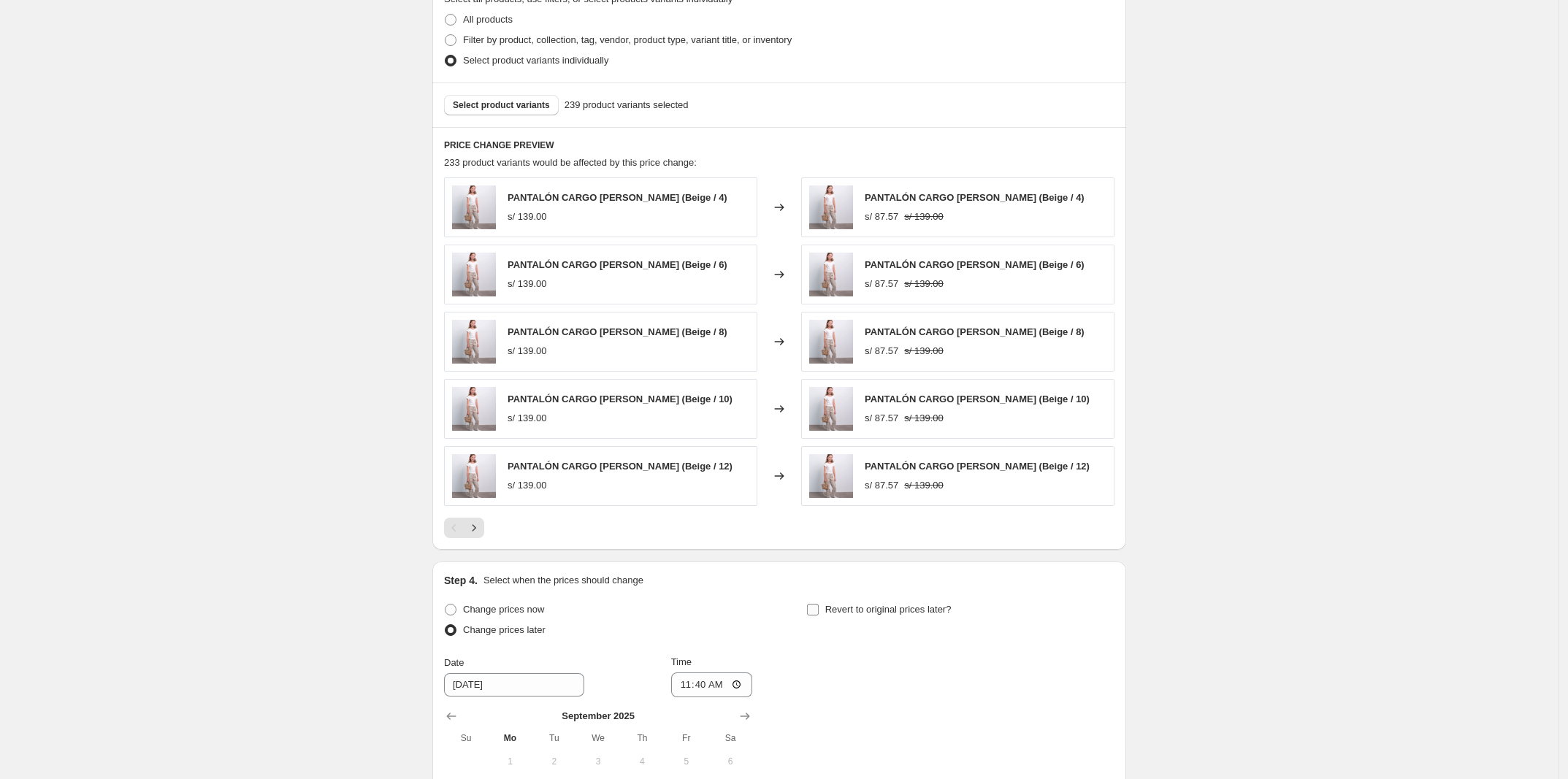
click at [863, 620] on label "Revert to original prices later?" at bounding box center [879, 610] width 145 height 21
click at [818, 616] on input "Revert to original prices later?" at bounding box center [813, 610] width 12 height 12
checkbox input "true"
click at [510, 614] on span "Change prices now" at bounding box center [504, 610] width 81 height 11
click at [445, 604] on input "Change prices now" at bounding box center [444, 604] width 1 height 1
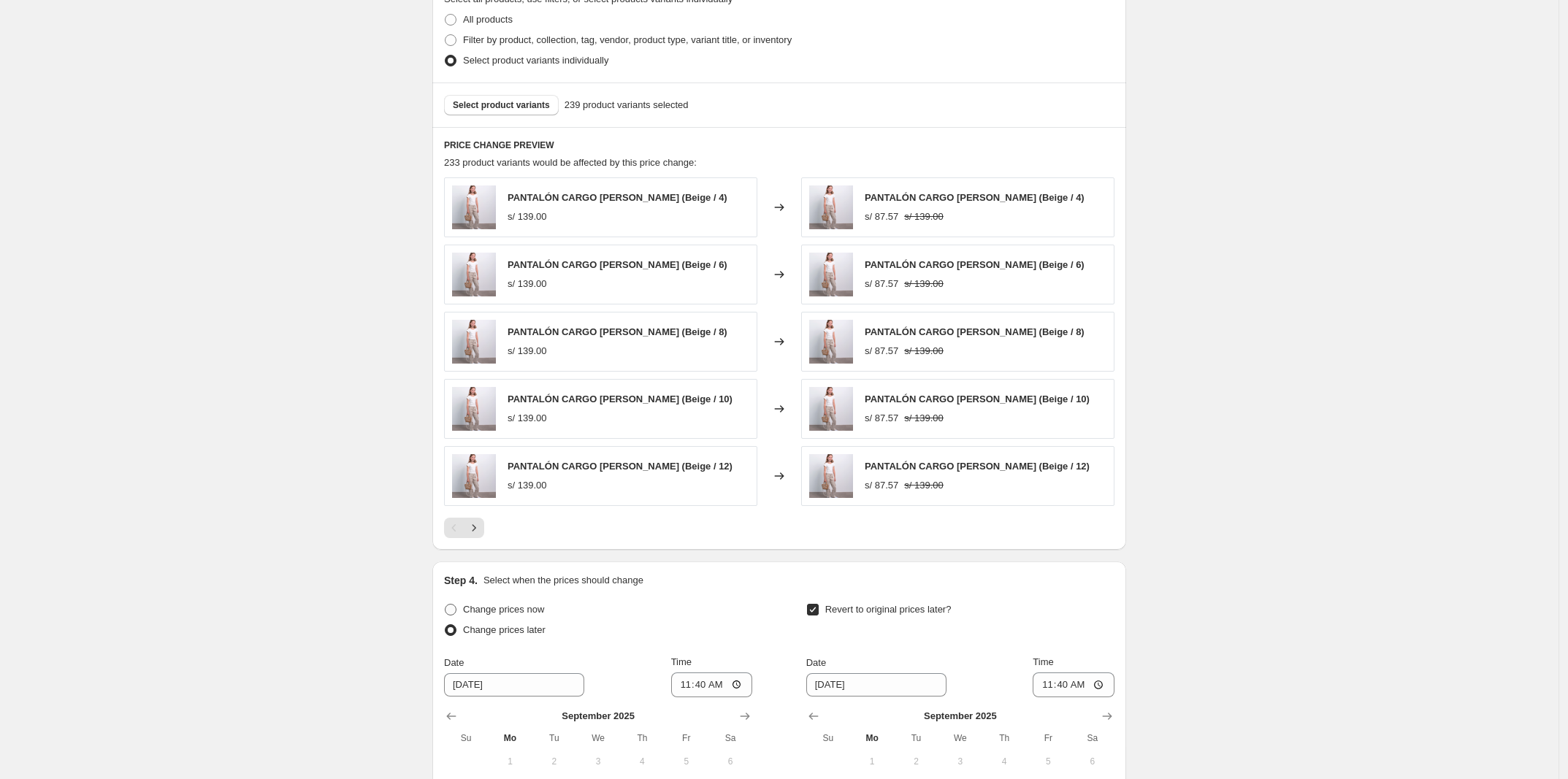
radio input "true"
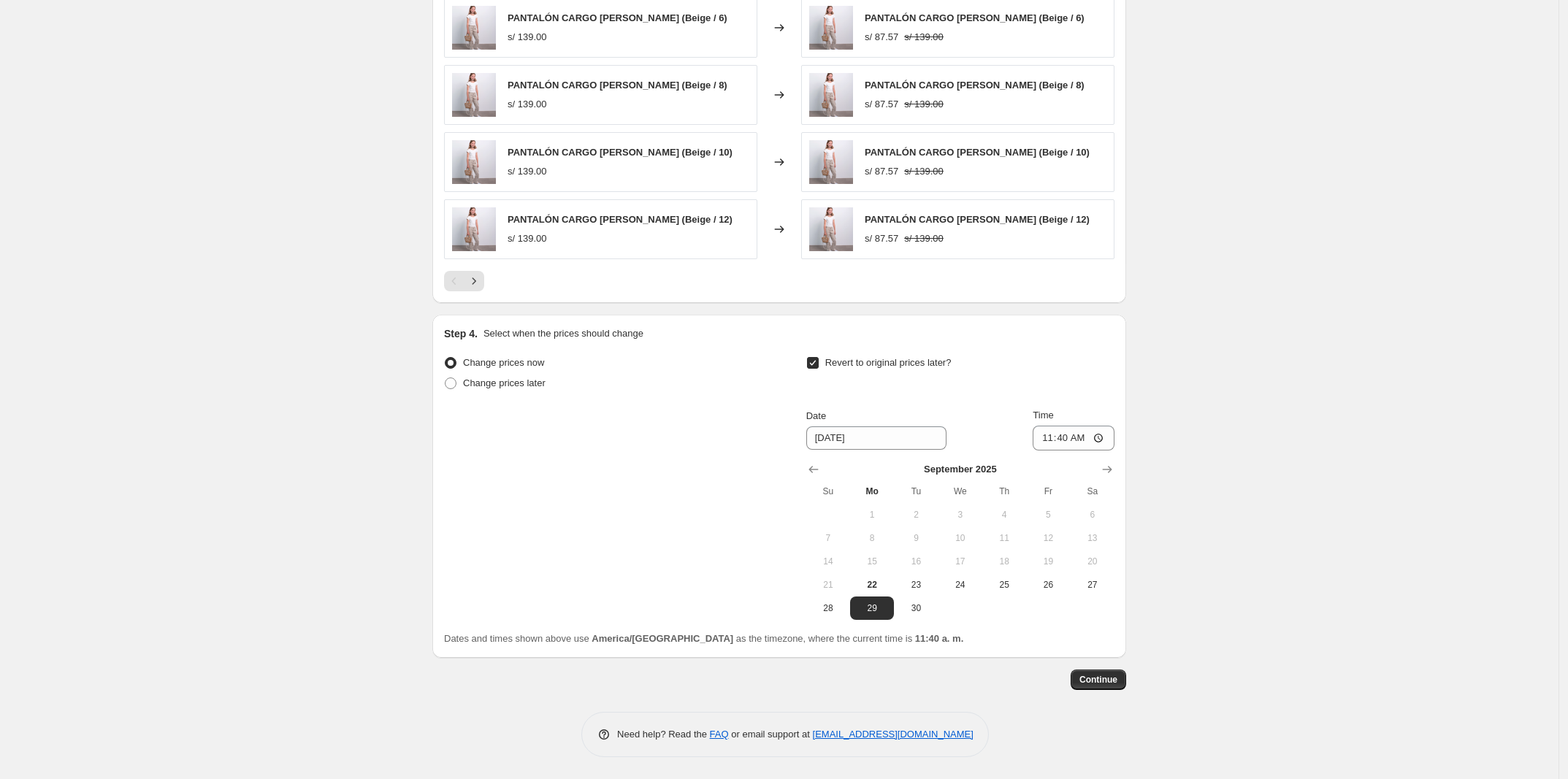
scroll to position [0, 0]
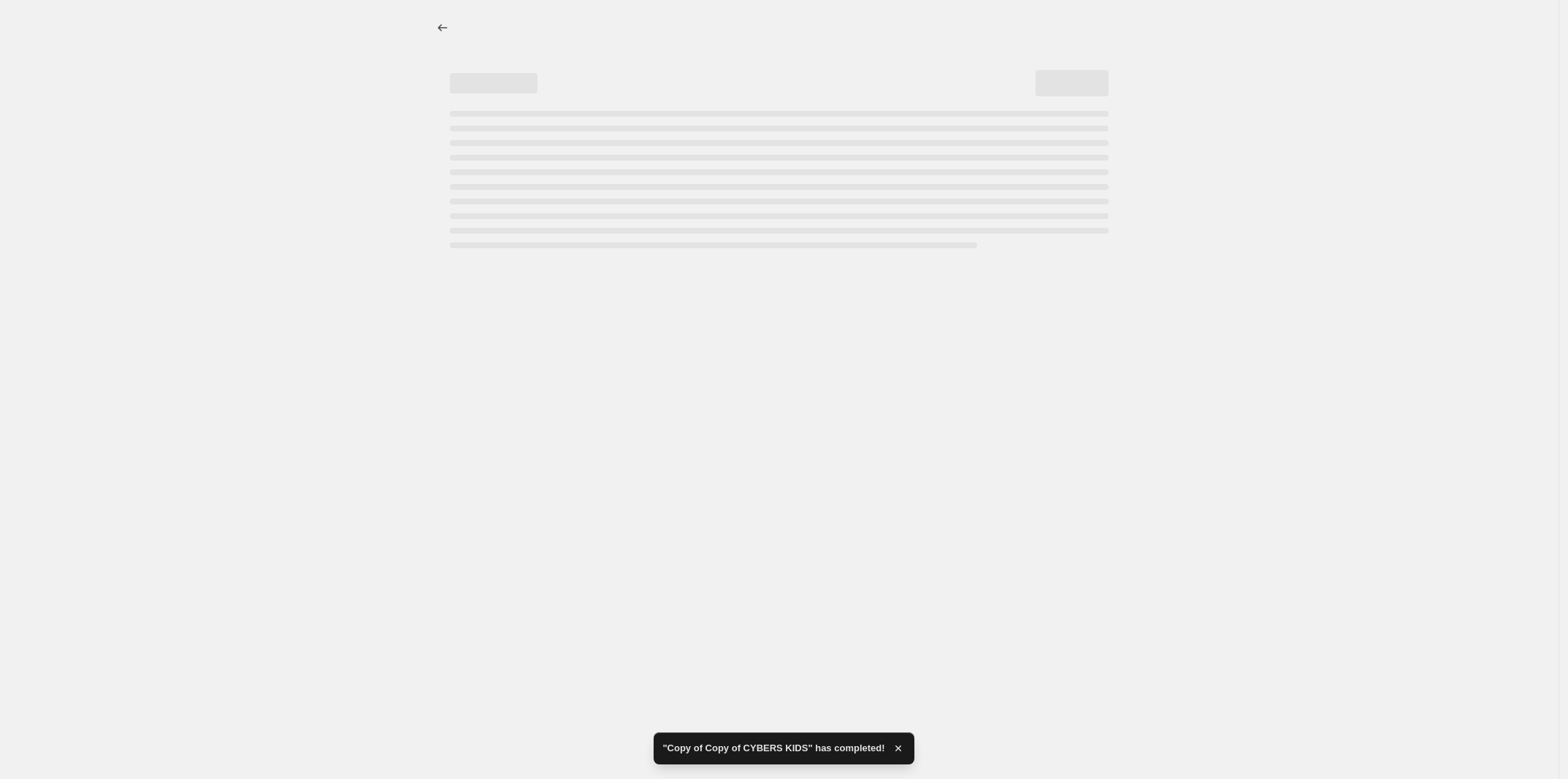
select select "percentage"
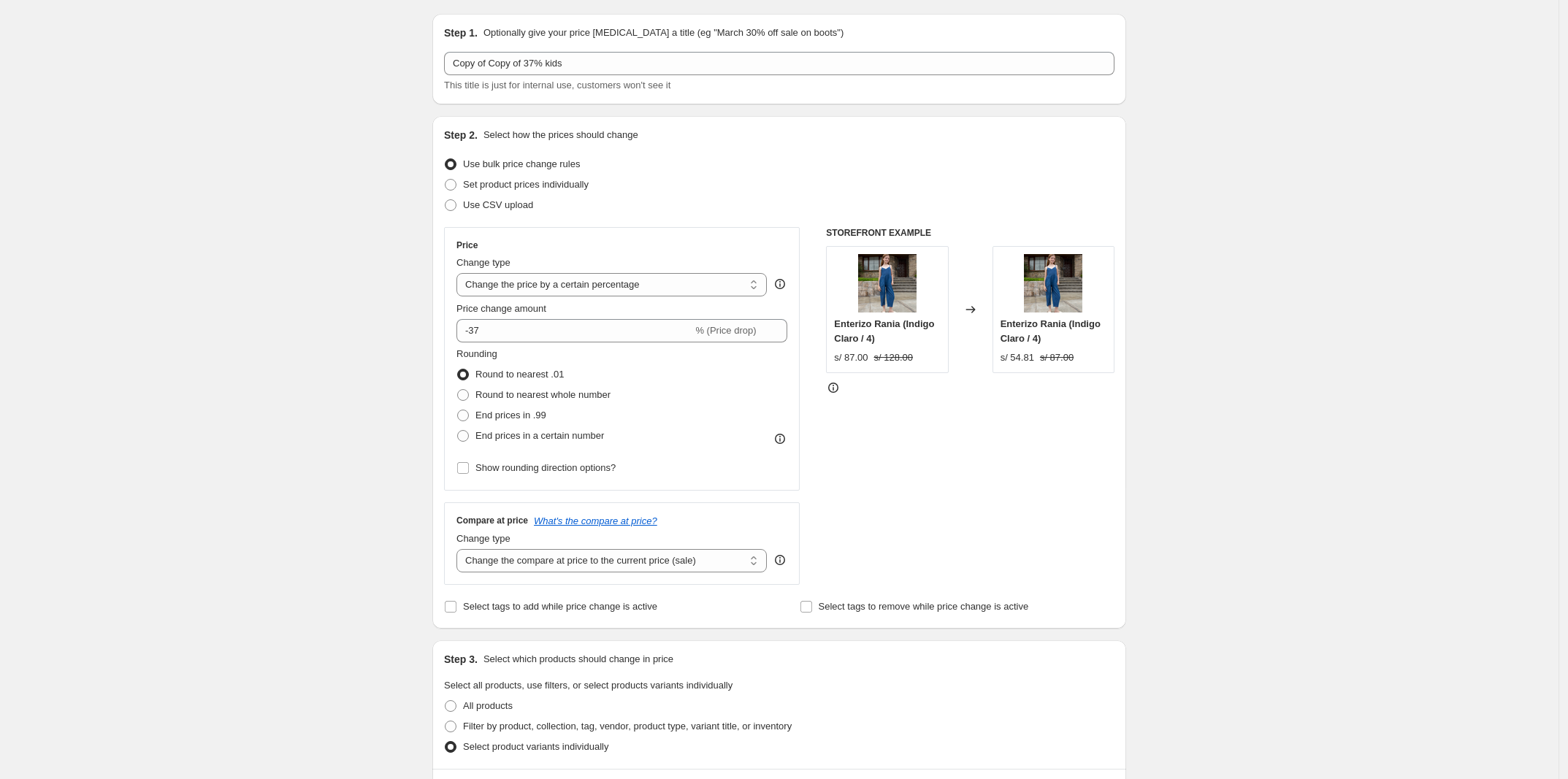
scroll to position [2, 0]
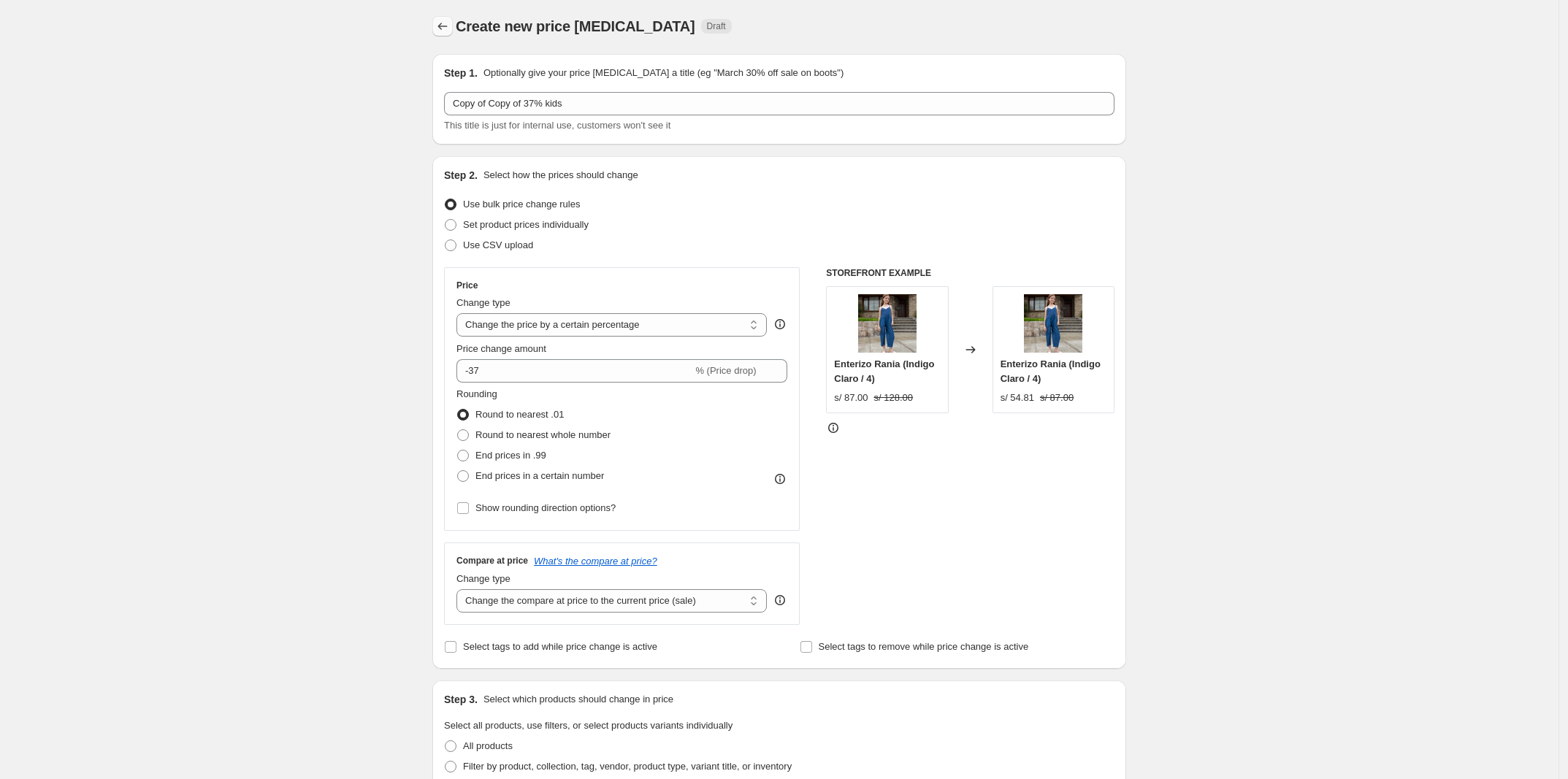
click at [445, 28] on icon "Price change jobs" at bounding box center [442, 26] width 15 height 15
